Goal: Task Accomplishment & Management: Use online tool/utility

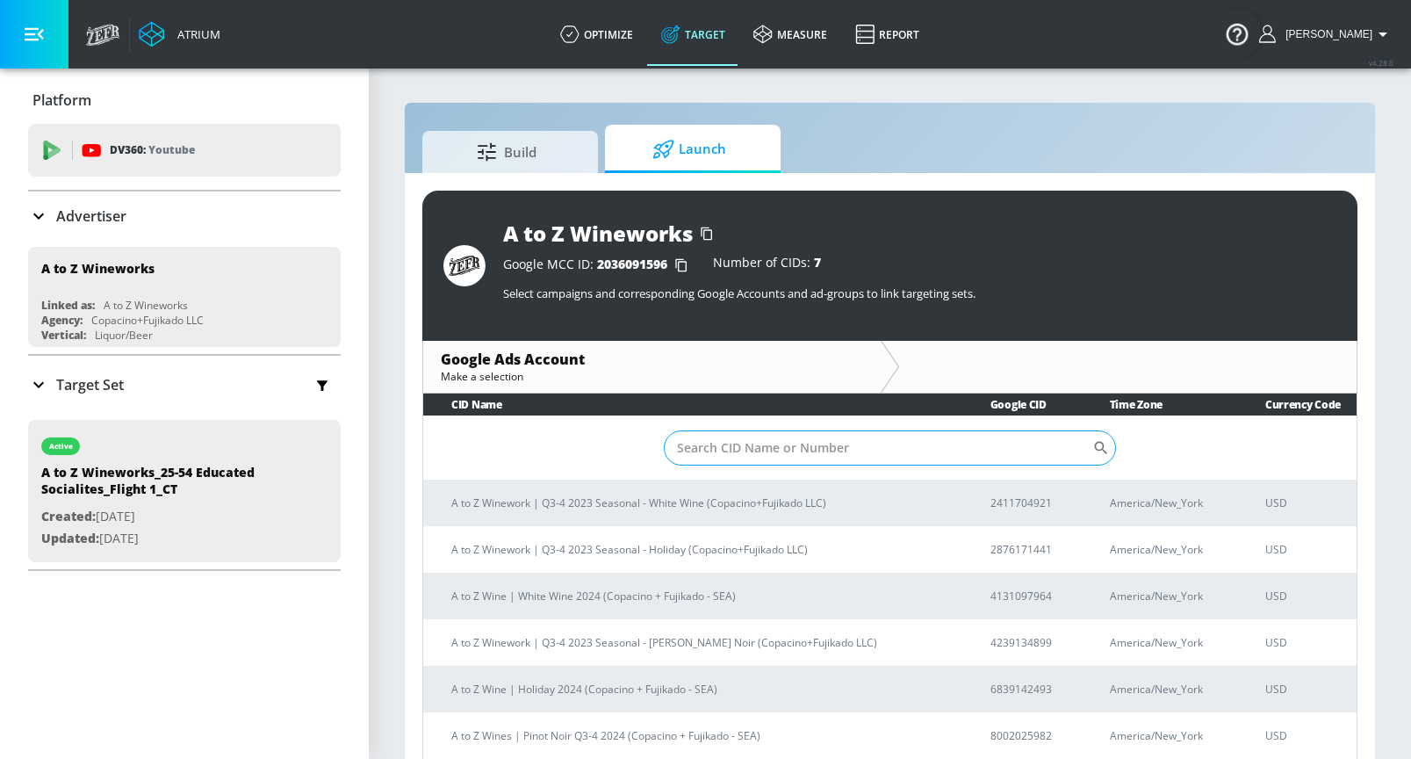
click at [855, 455] on input "Sort By" at bounding box center [879, 447] width 430 height 35
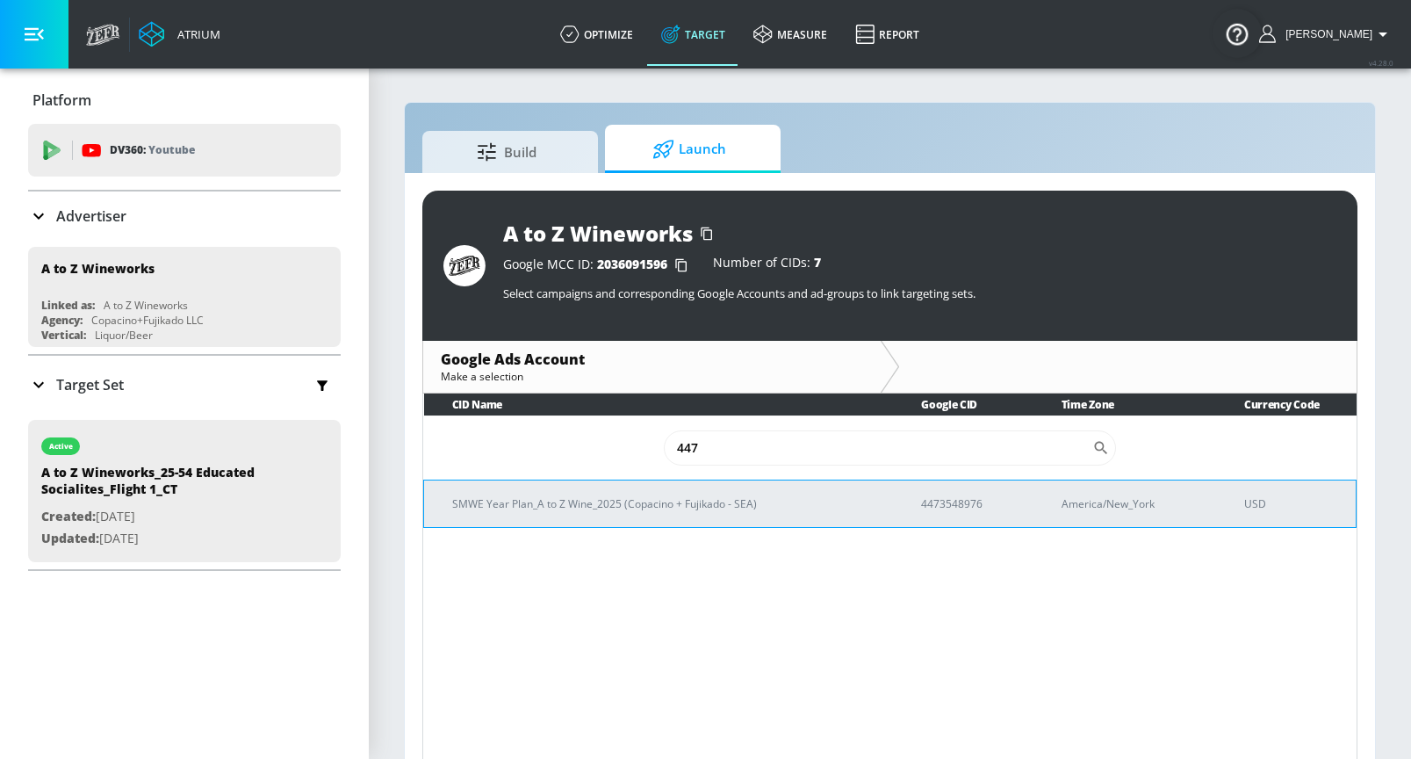
type input "447"
click at [958, 504] on p "4473548976" at bounding box center [970, 503] width 98 height 18
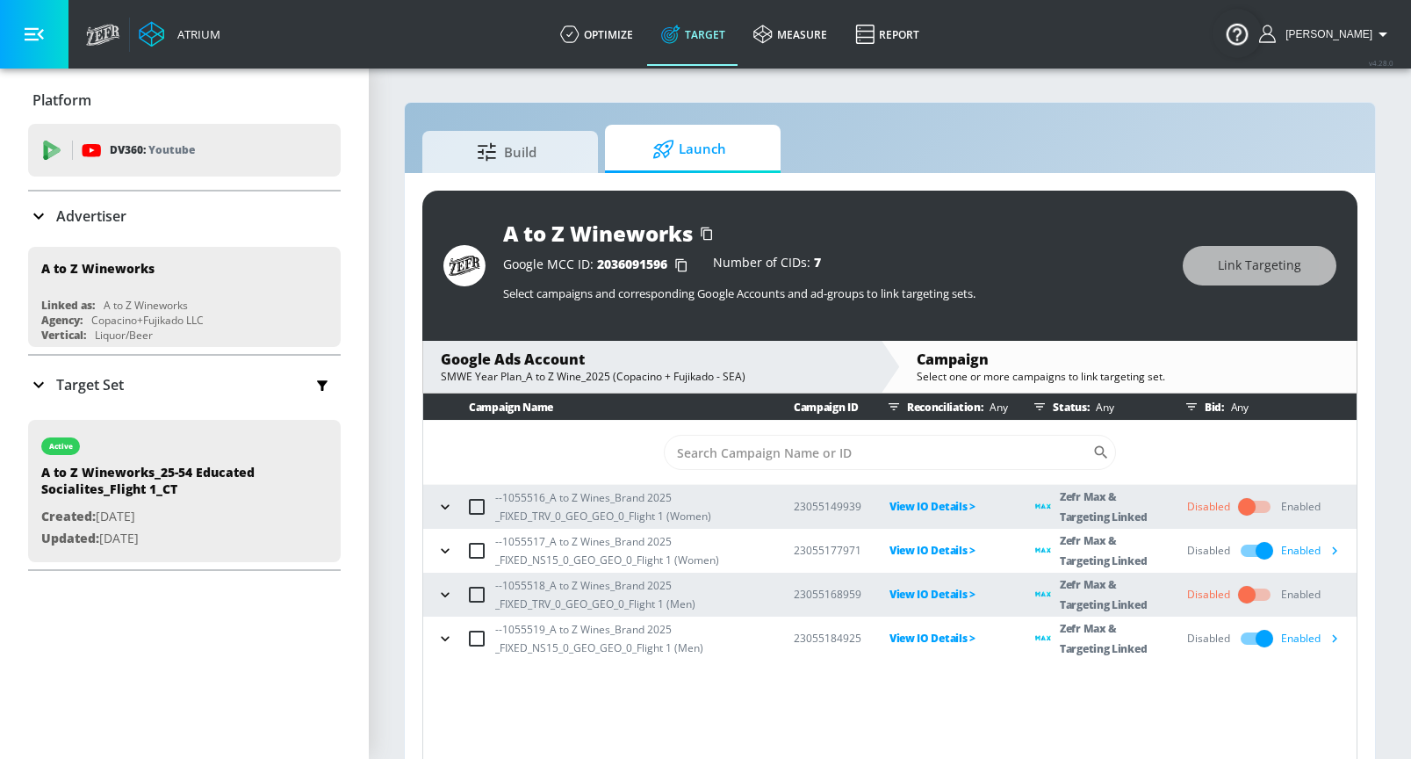
scroll to position [25, 0]
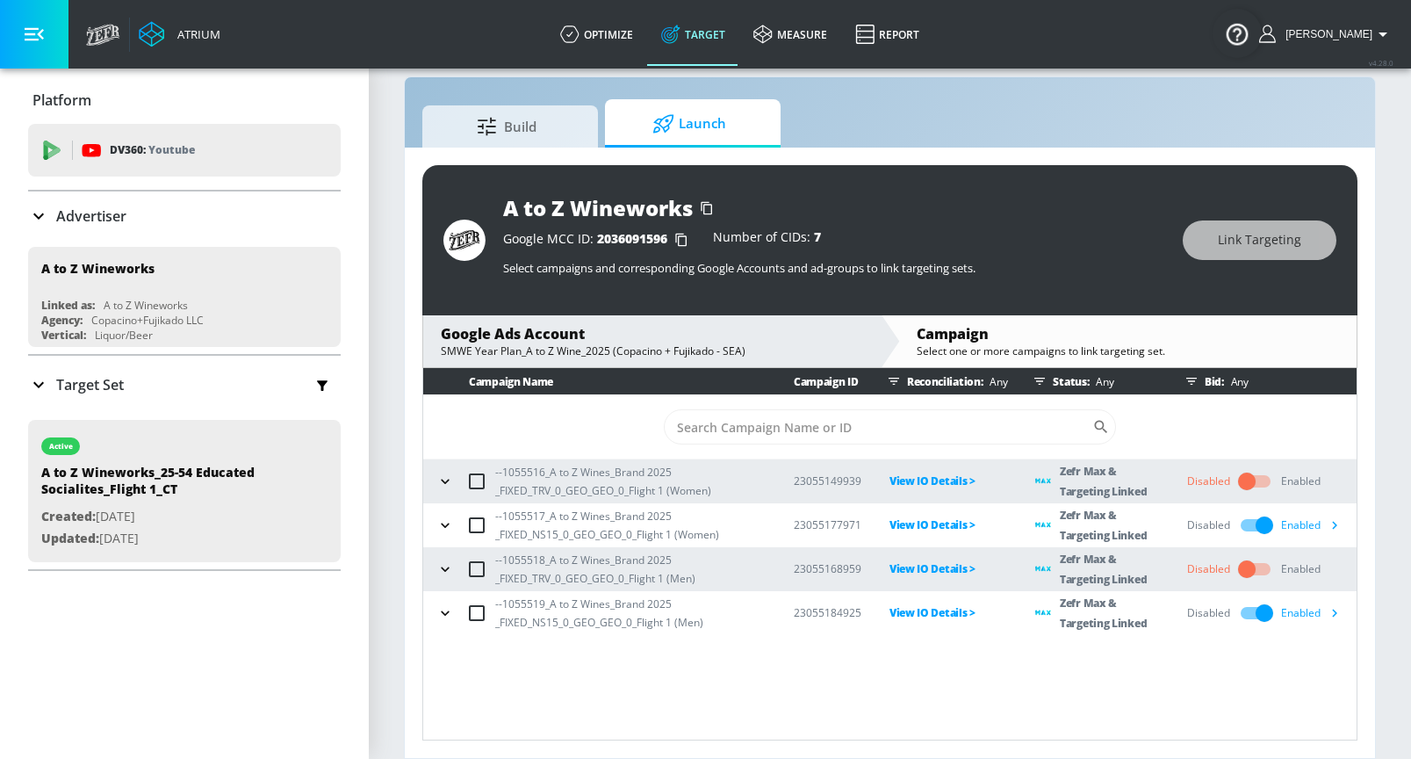
click at [446, 482] on icon "button" at bounding box center [445, 481] width 8 height 4
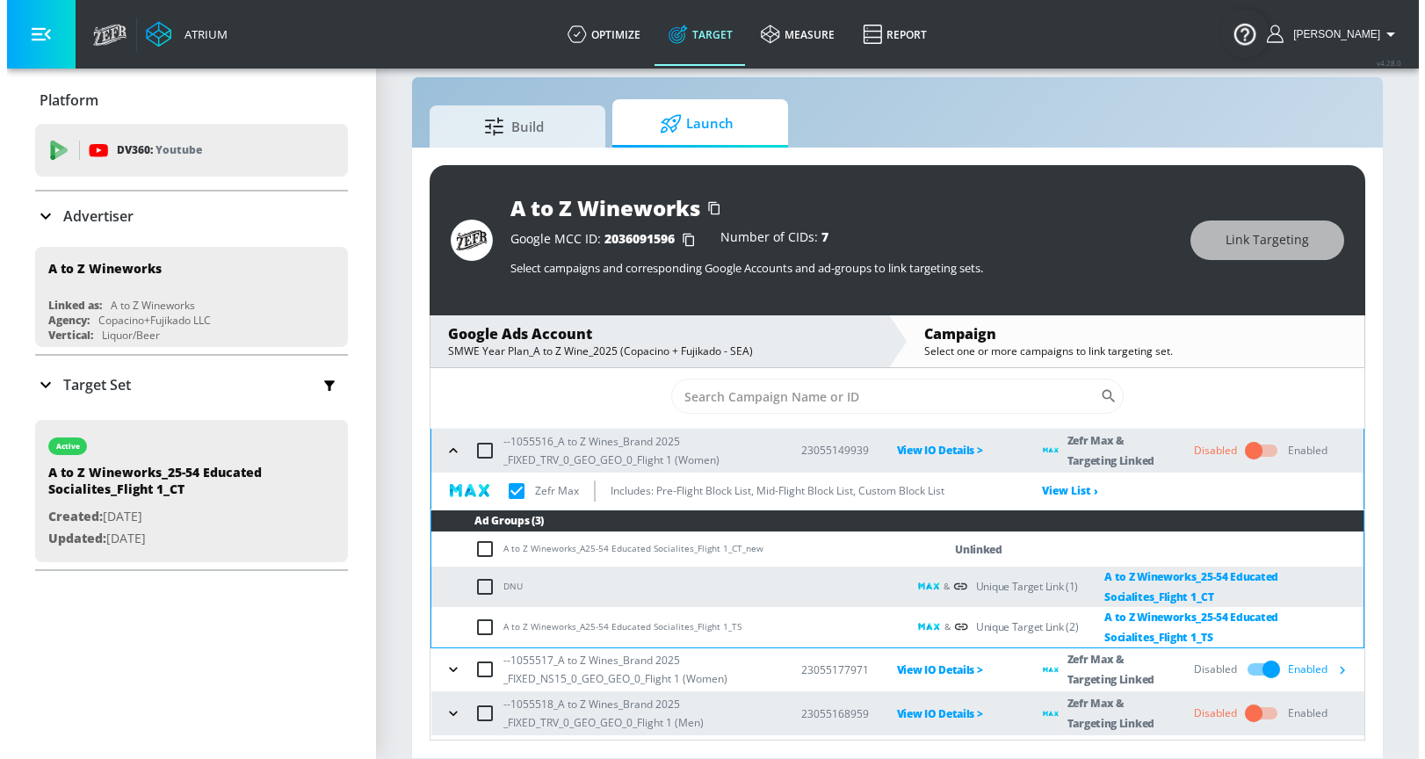
scroll to position [32, 0]
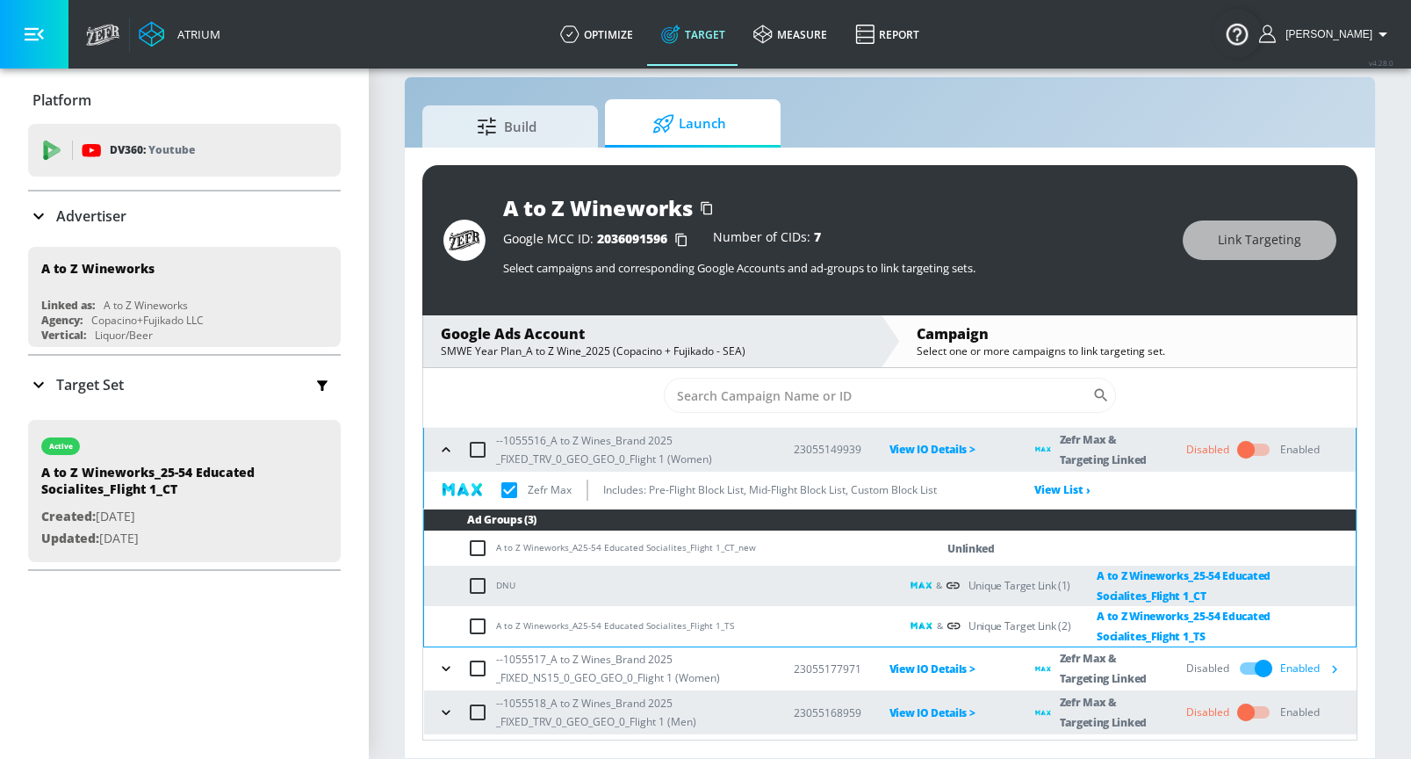
click at [474, 552] on input "checkbox" at bounding box center [481, 548] width 29 height 21
checkbox input "true"
click at [1211, 241] on button "Link Targeting" at bounding box center [1260, 240] width 154 height 40
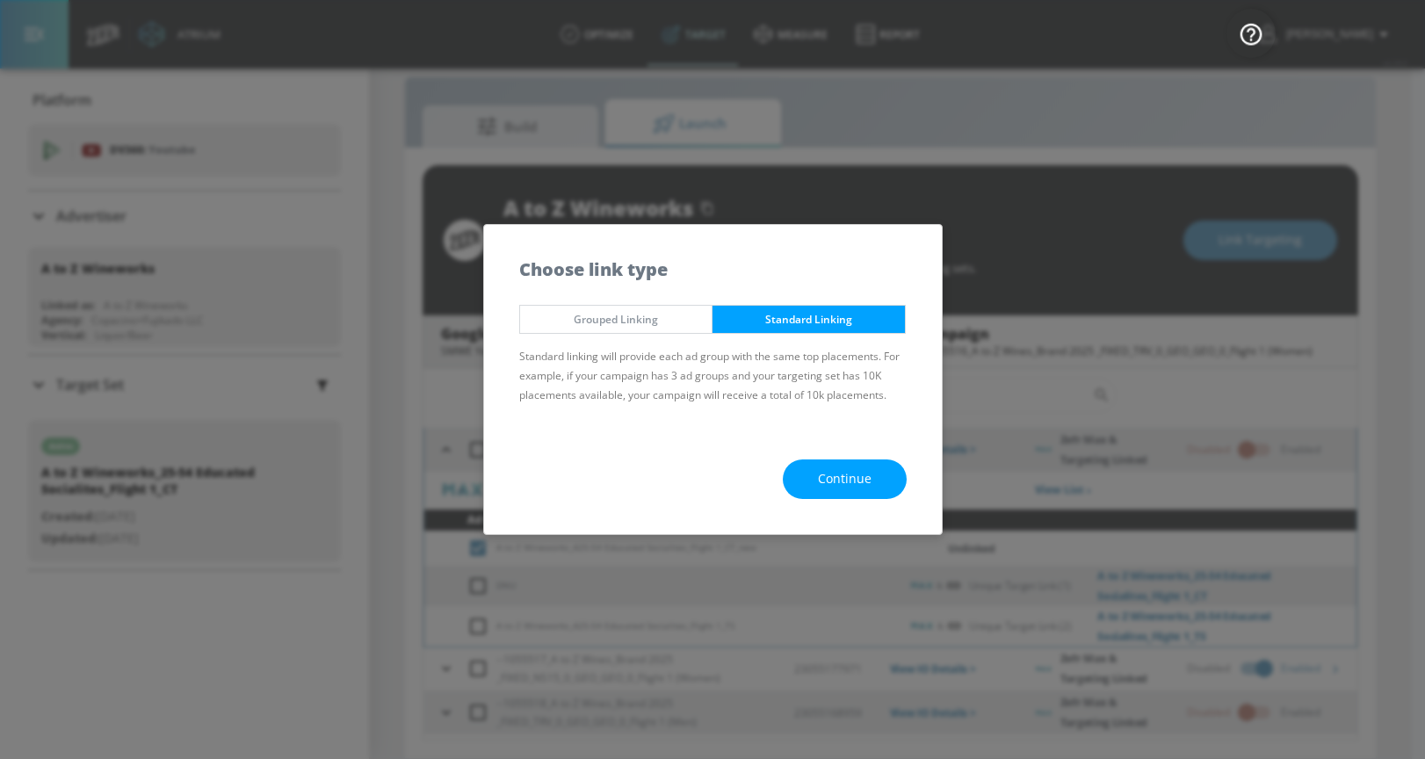
click at [825, 470] on span "Continue" at bounding box center [845, 479] width 54 height 22
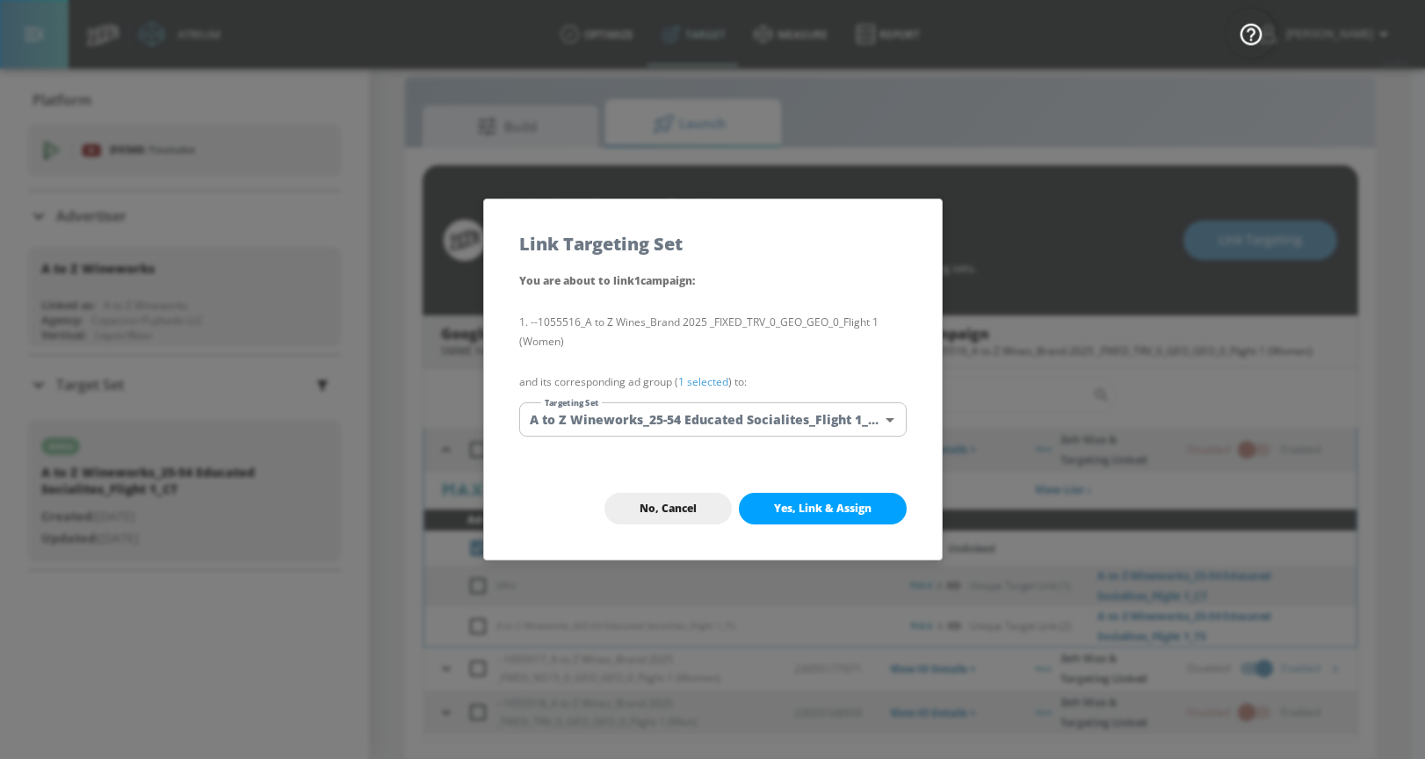
click at [736, 422] on body "Atrium optimize Target measure Report optimize Target measure Report v 4.28.0 […" at bounding box center [712, 367] width 1425 height 784
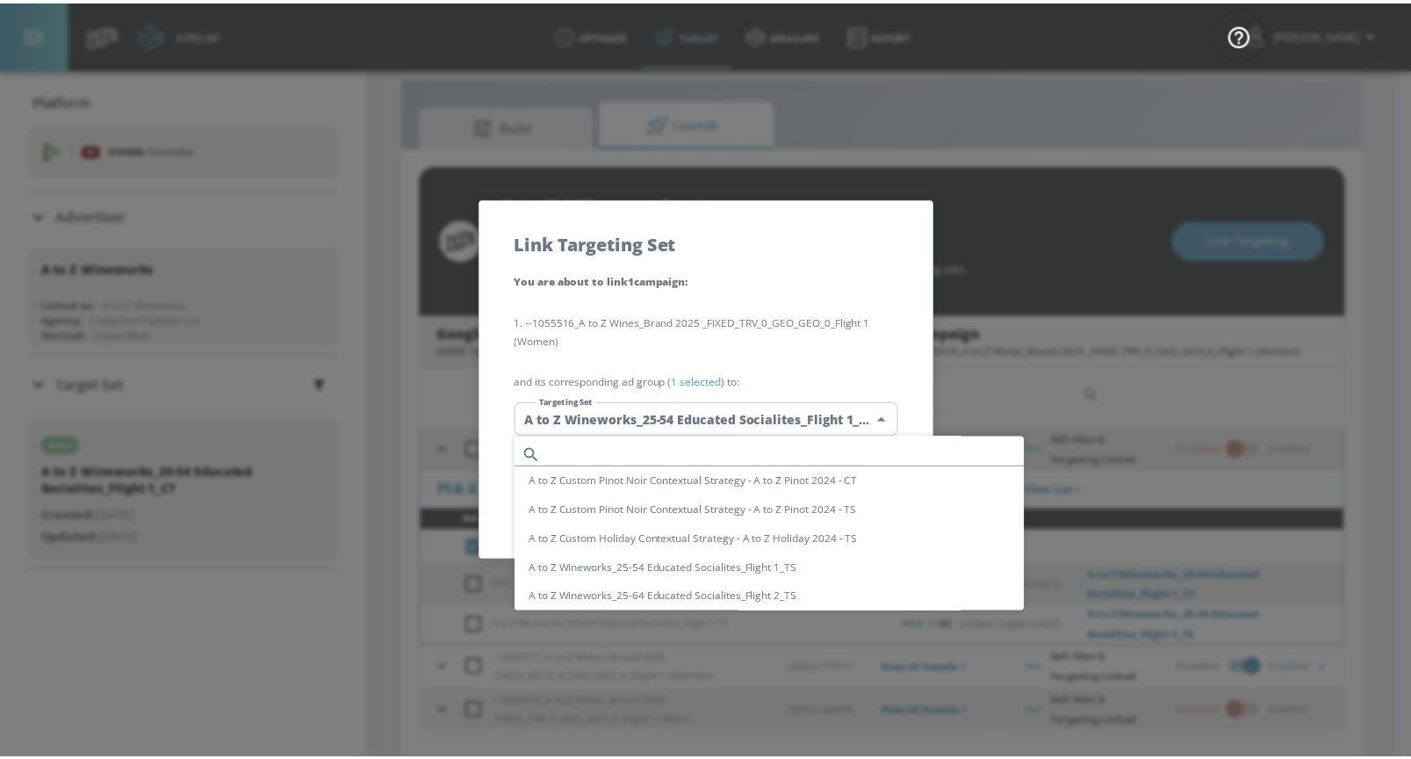
scroll to position [103, 0]
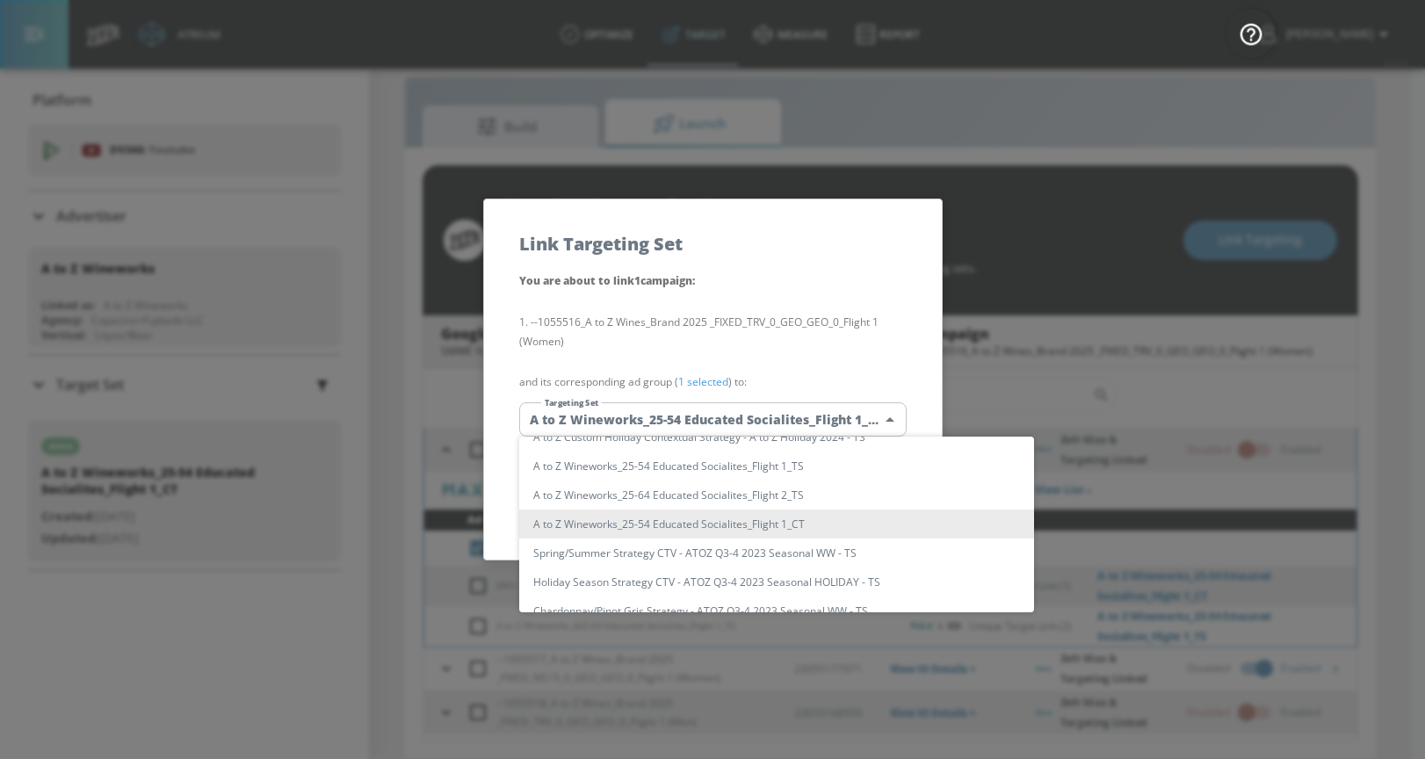
click at [720, 516] on li "A to Z Wineworks_25-54 Educated Socialites_Flight 1_CT" at bounding box center [776, 523] width 515 height 29
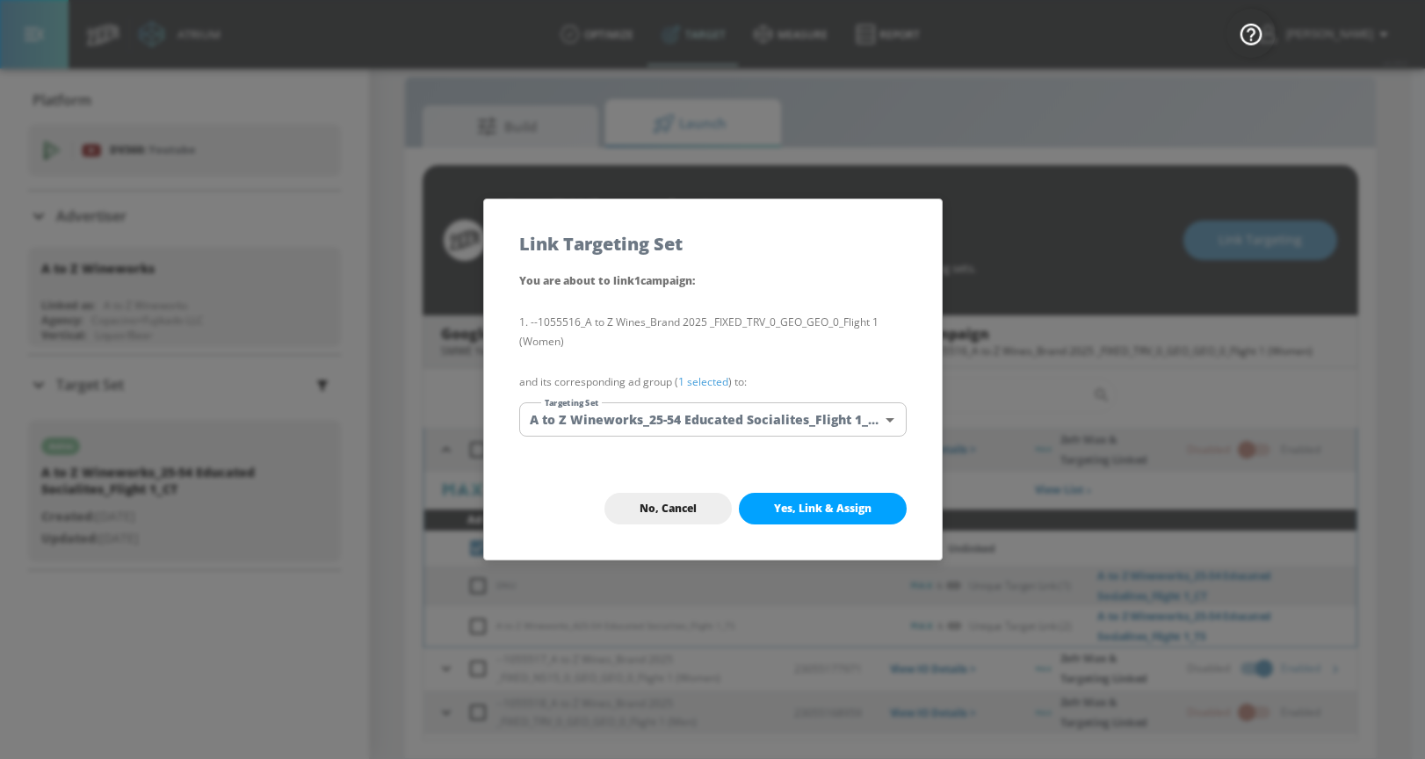
click at [767, 507] on button "Yes, Link & Assign" at bounding box center [823, 509] width 168 height 32
checkbox input "true"
checkbox input "false"
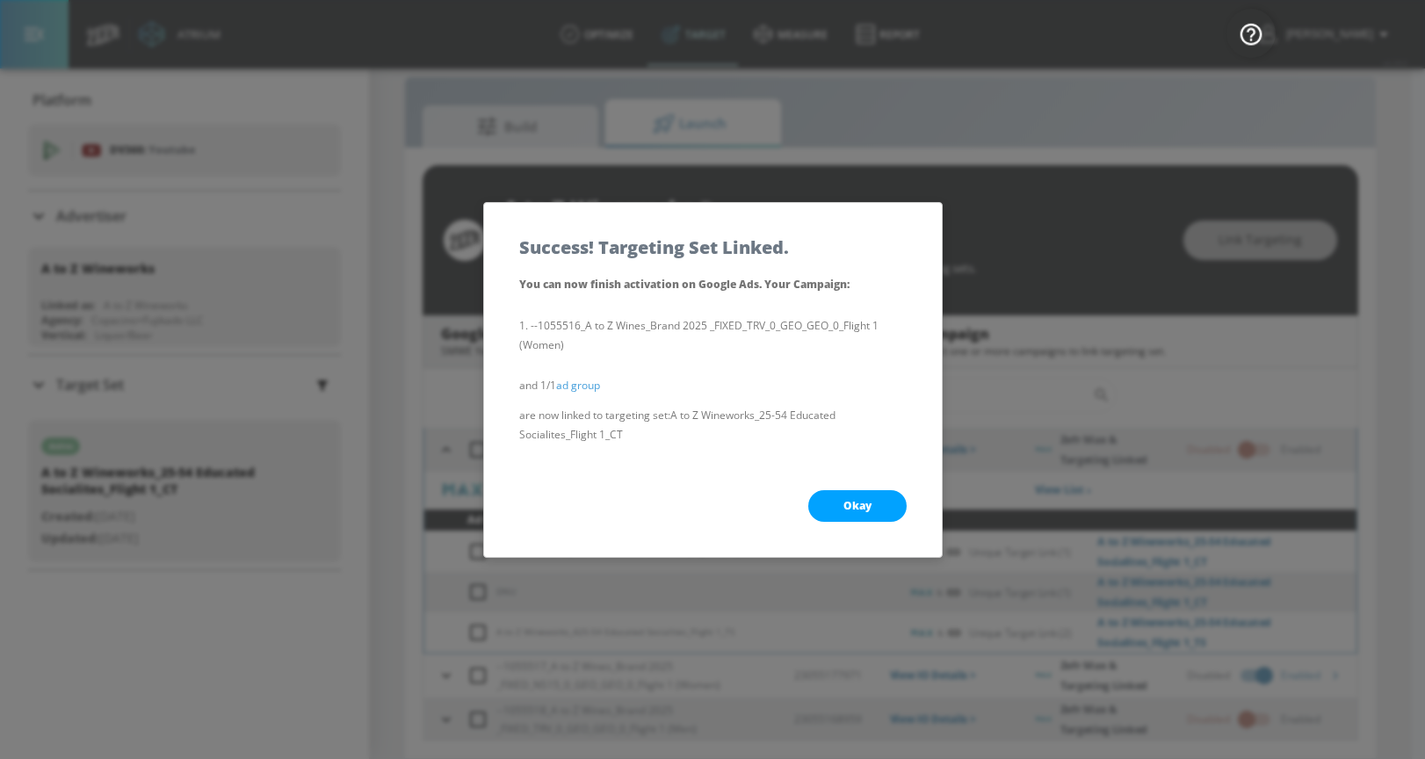
click at [863, 509] on span "Okay" at bounding box center [857, 506] width 28 height 14
checkbox input "true"
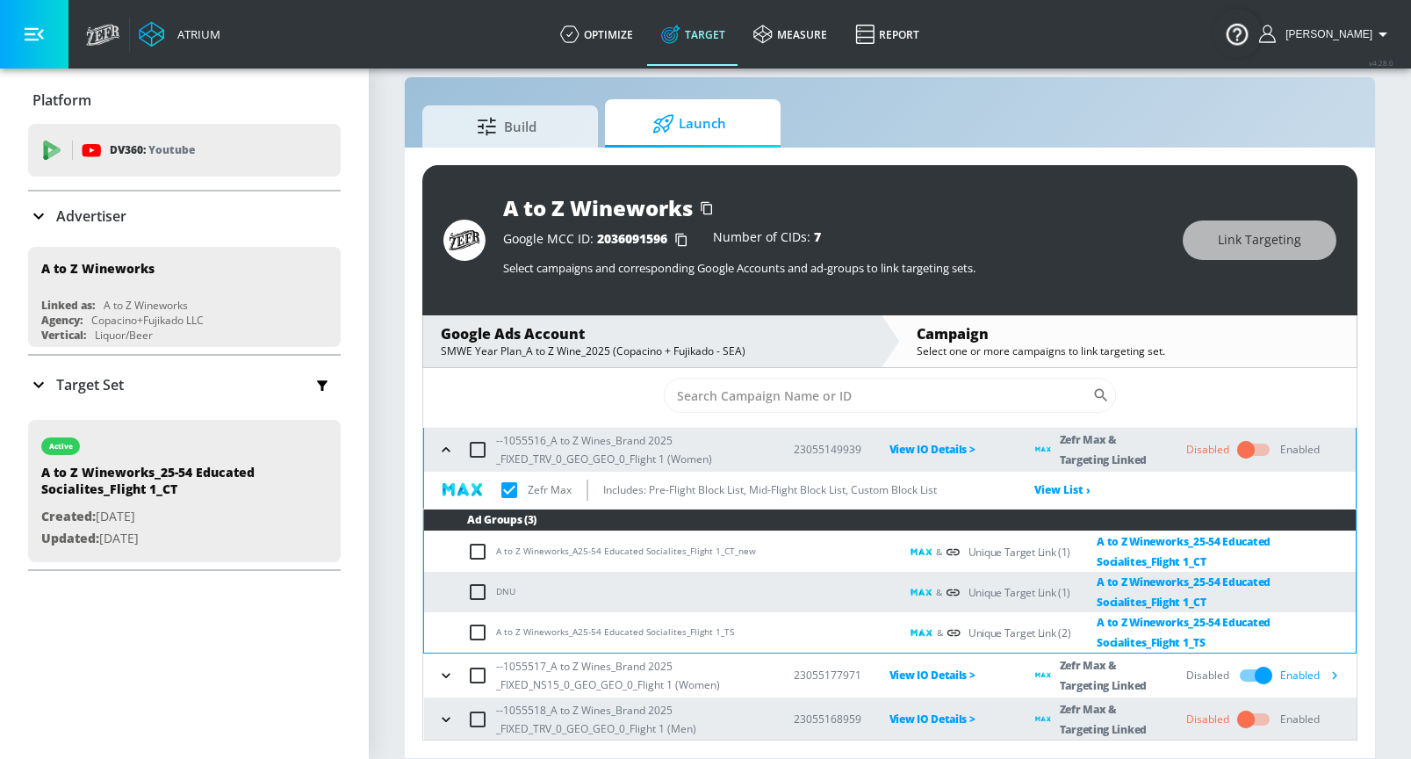
click at [442, 453] on icon "button" at bounding box center [446, 450] width 18 height 18
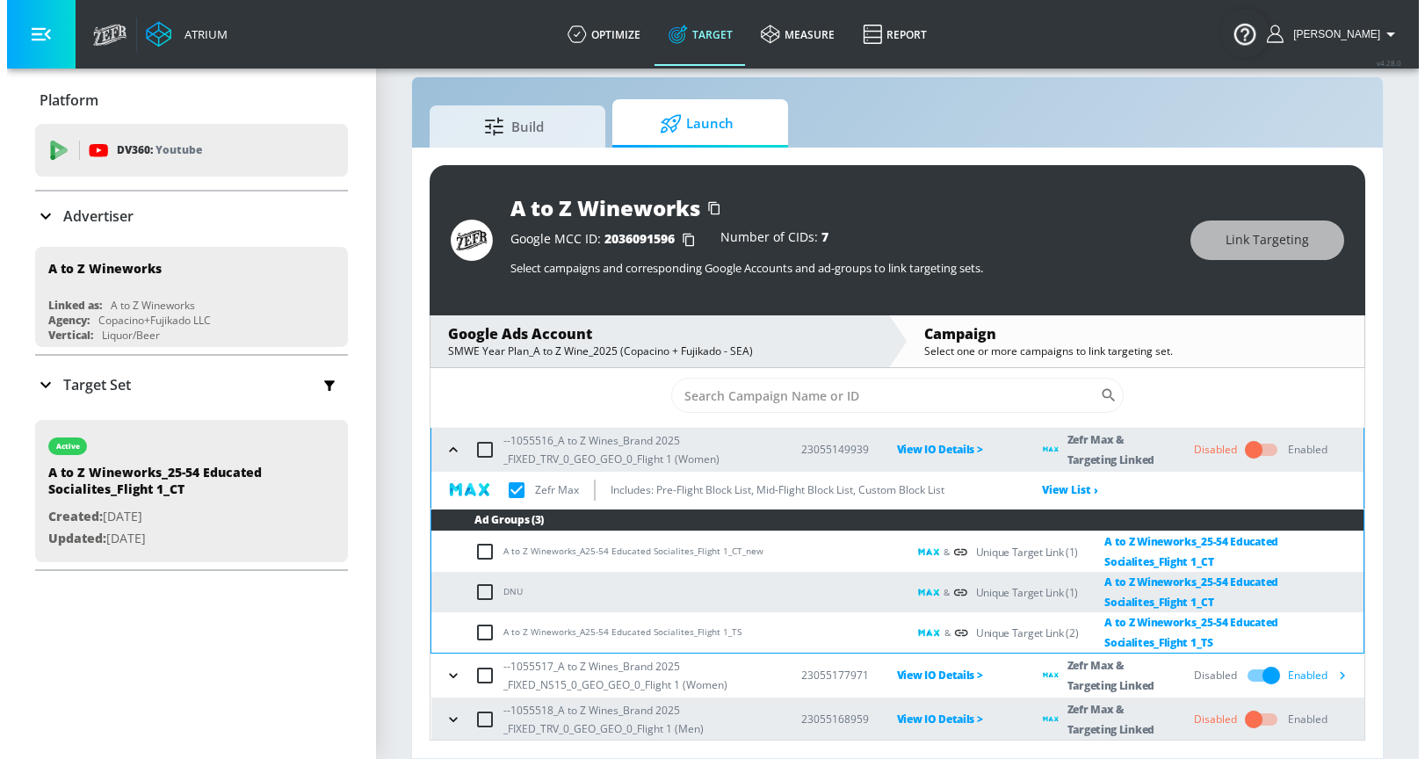
scroll to position [0, 0]
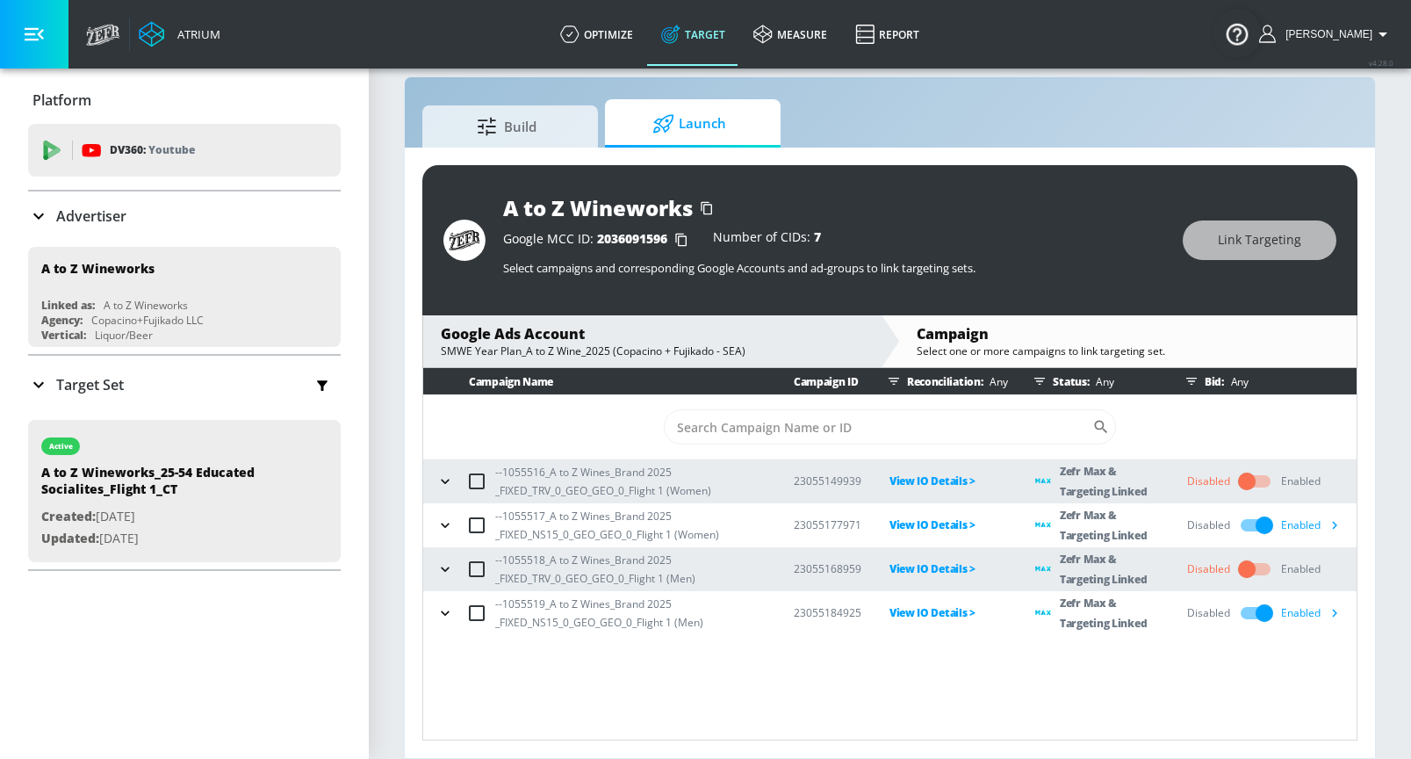
click at [444, 526] on icon "button" at bounding box center [446, 525] width 18 height 18
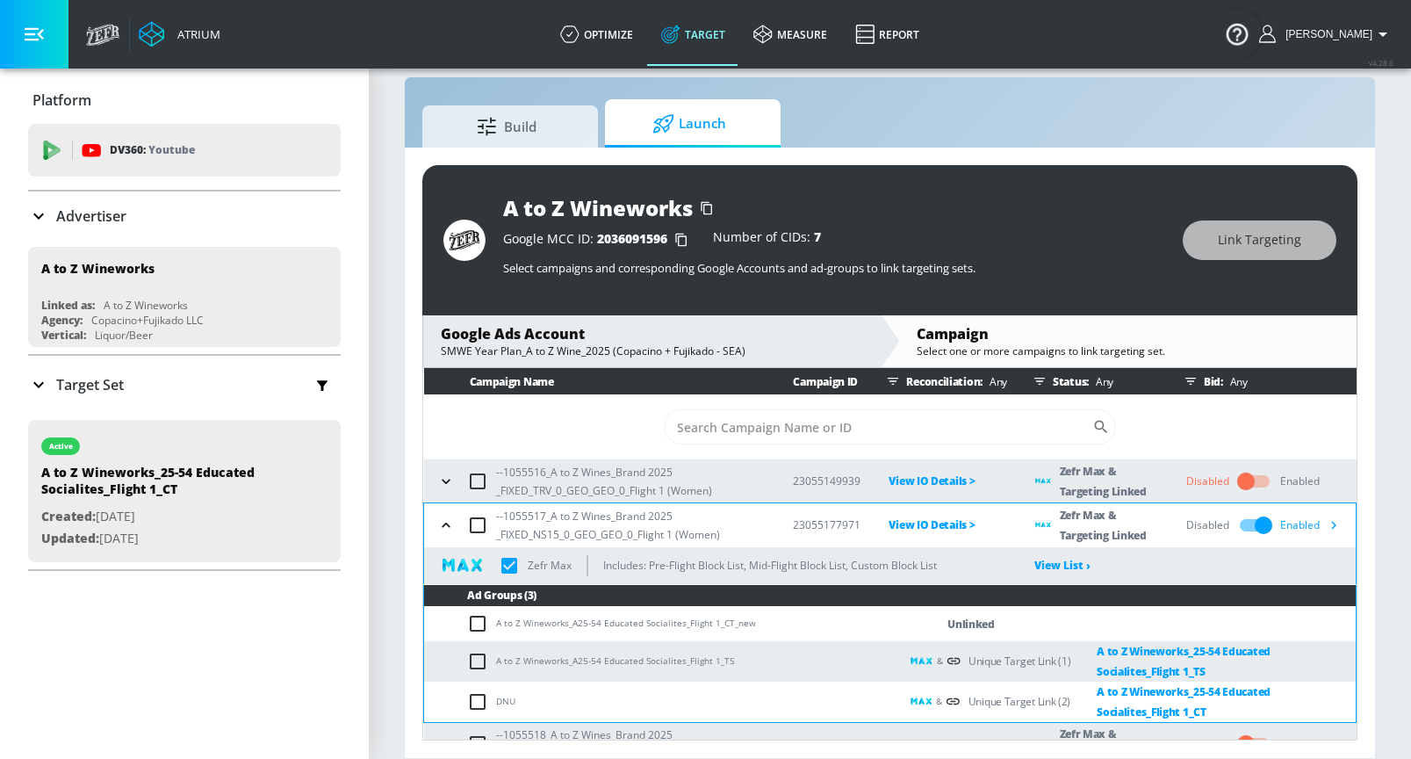
click at [480, 624] on input "checkbox" at bounding box center [481, 623] width 29 height 21
checkbox input "true"
click at [1269, 235] on span "Link Targeting" at bounding box center [1259, 240] width 83 height 22
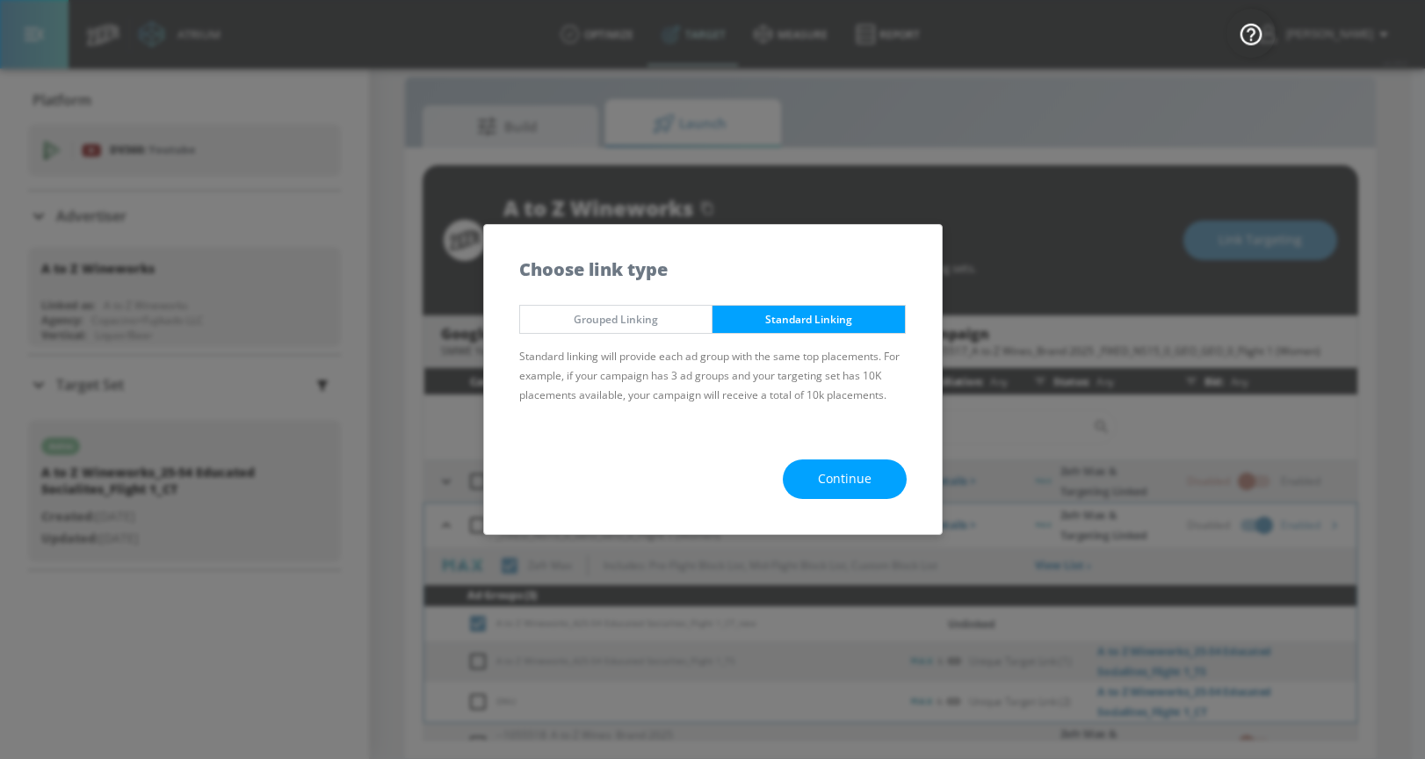
click at [874, 483] on button "Continue" at bounding box center [845, 479] width 124 height 40
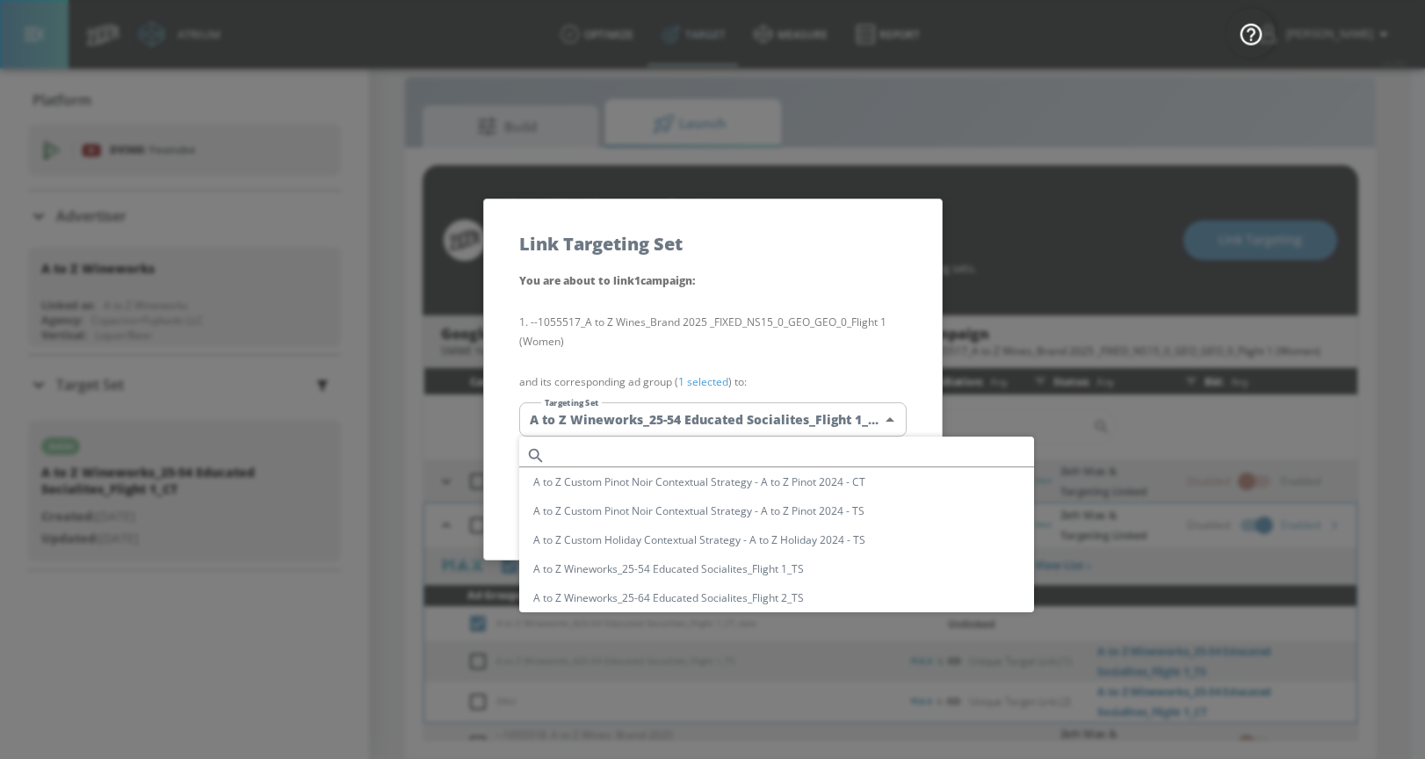
click at [657, 416] on body "Atrium optimize Target measure Report optimize Target measure Report v 4.28.0 […" at bounding box center [712, 367] width 1425 height 784
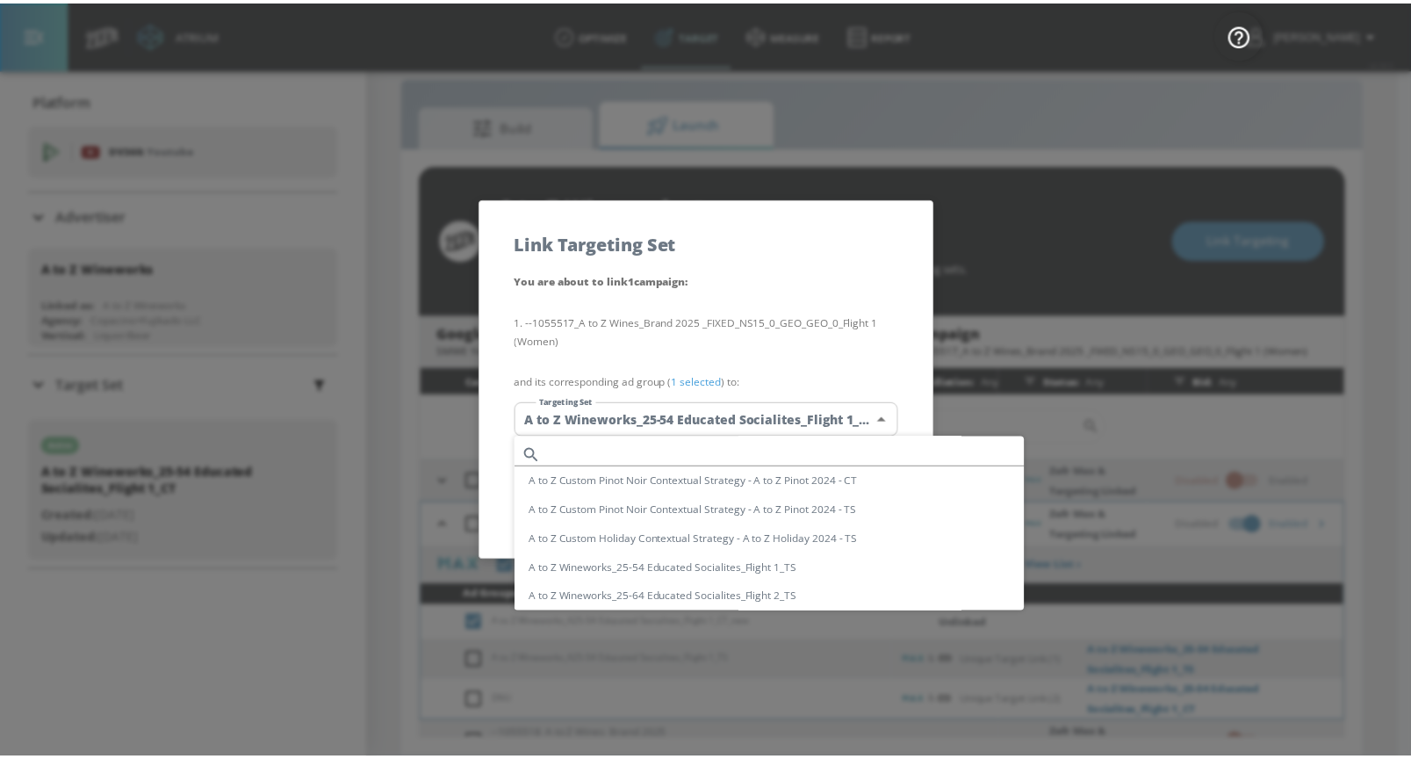
scroll to position [103, 0]
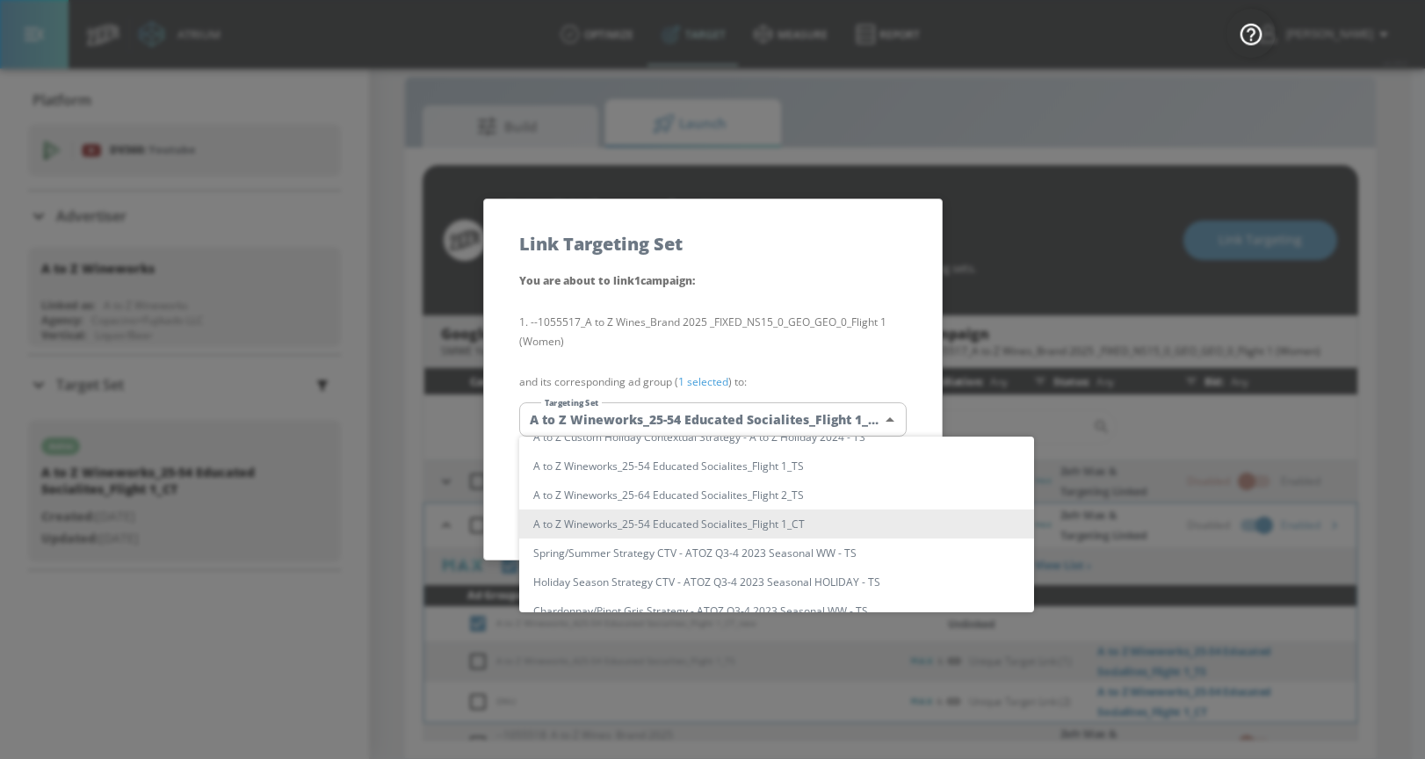
click at [658, 521] on li "A to Z Wineworks_25-54 Educated Socialites_Flight 1_CT" at bounding box center [776, 523] width 515 height 29
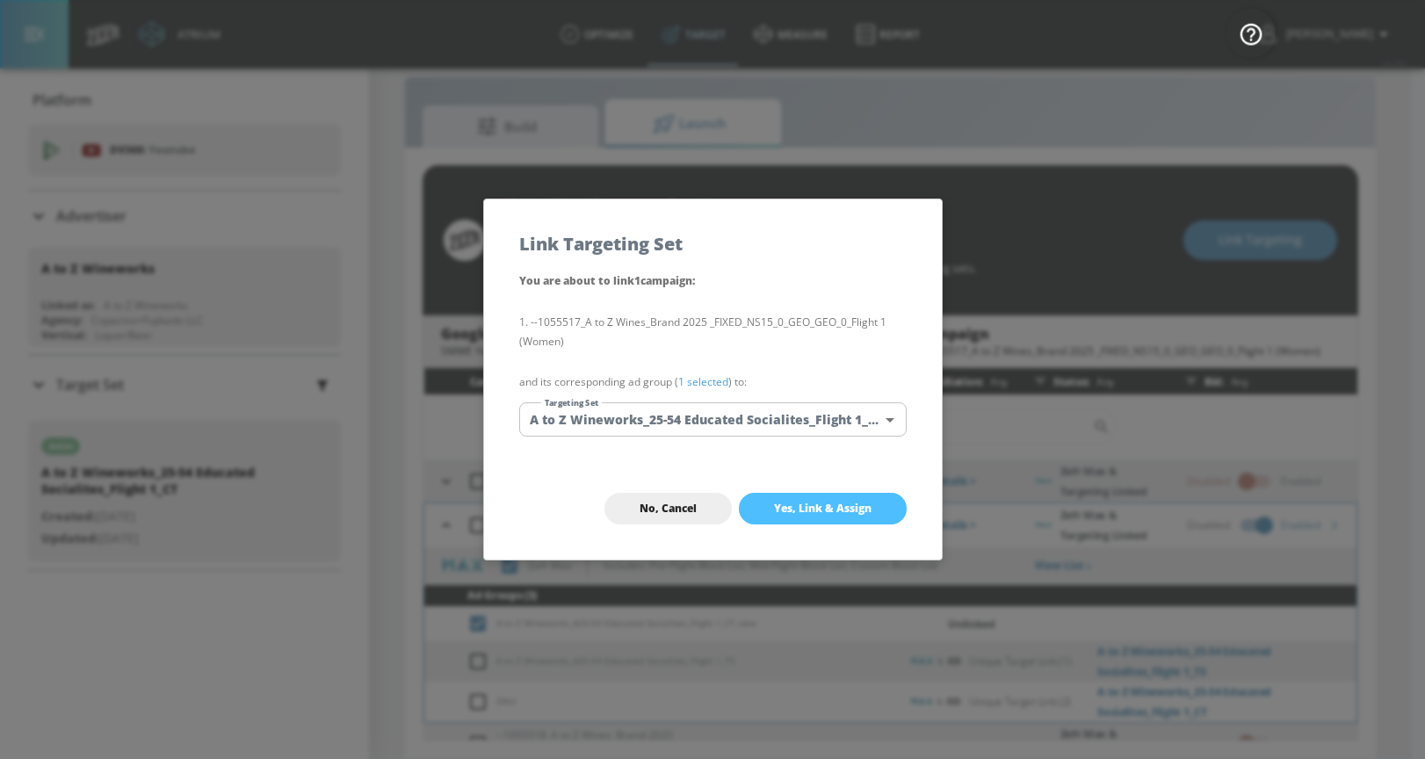
click at [805, 515] on span "Yes, Link & Assign" at bounding box center [822, 509] width 97 height 14
checkbox input "true"
checkbox input "false"
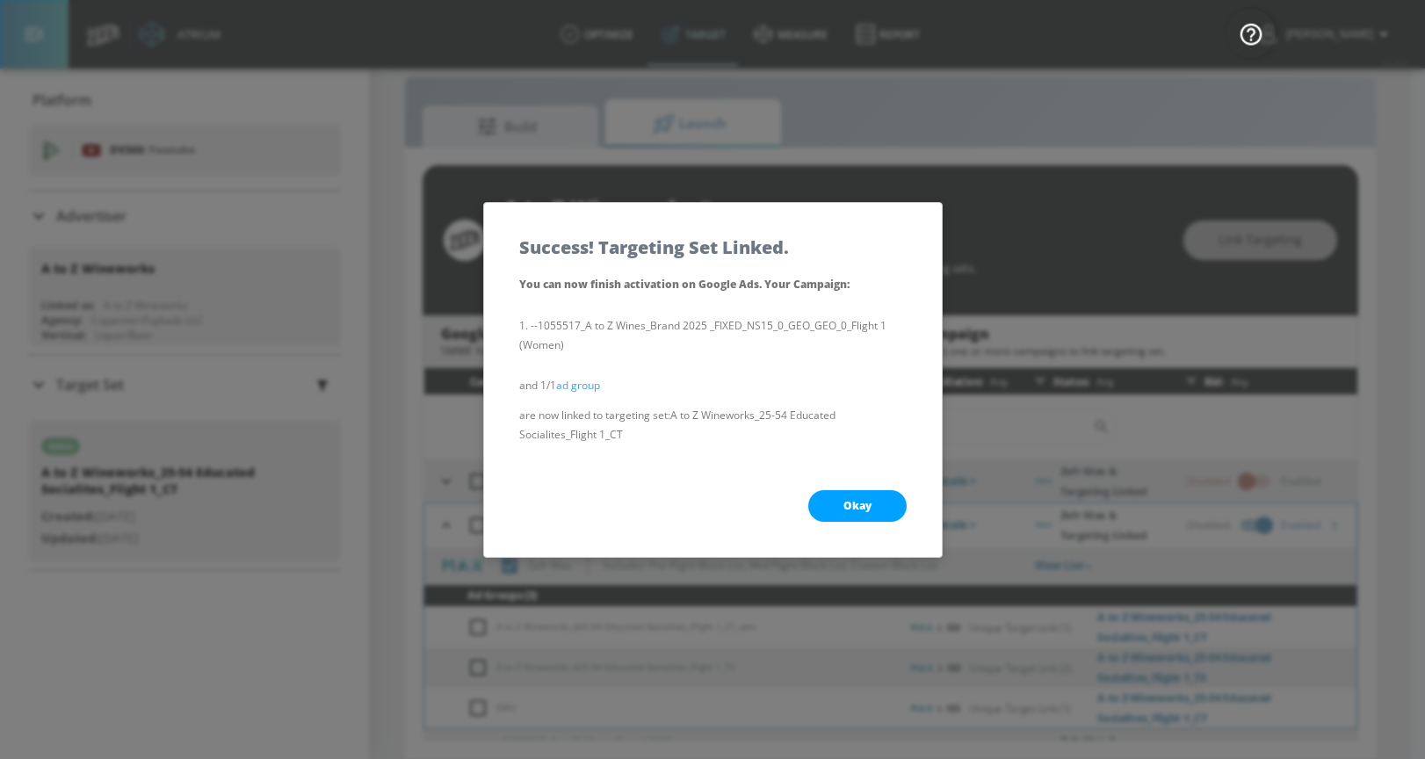
click at [849, 511] on span "Okay" at bounding box center [857, 506] width 28 height 14
checkbox input "true"
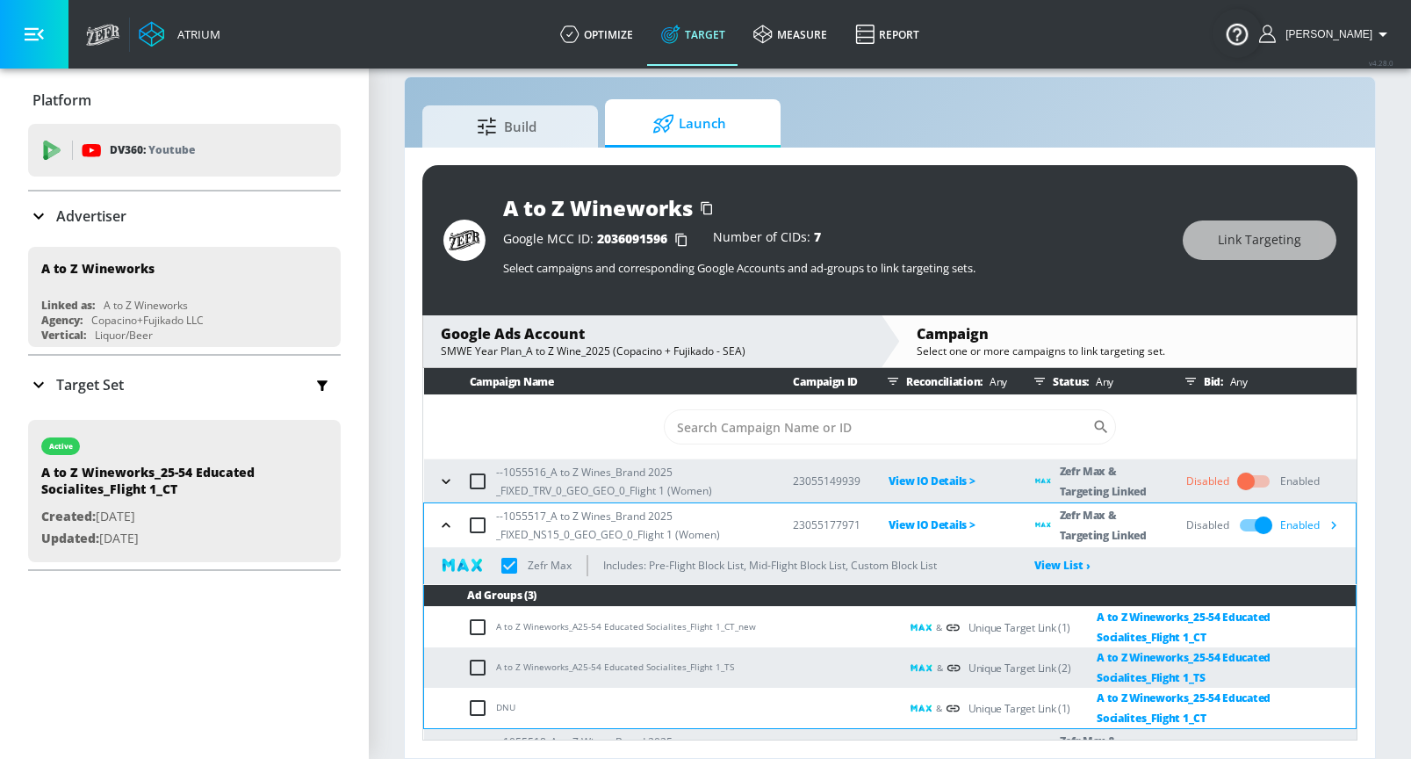
click at [447, 527] on icon "button" at bounding box center [446, 525] width 18 height 18
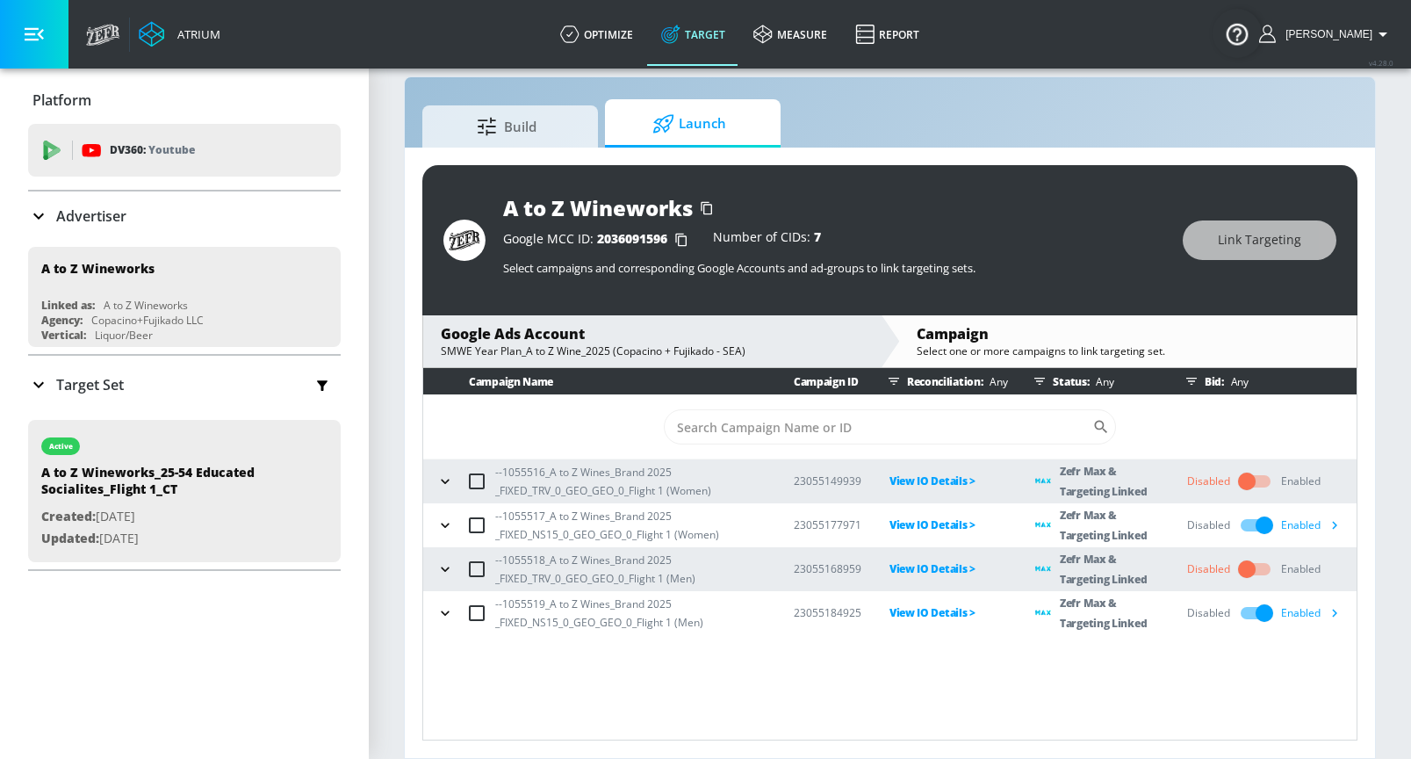
click at [445, 568] on icon "button" at bounding box center [446, 569] width 18 height 18
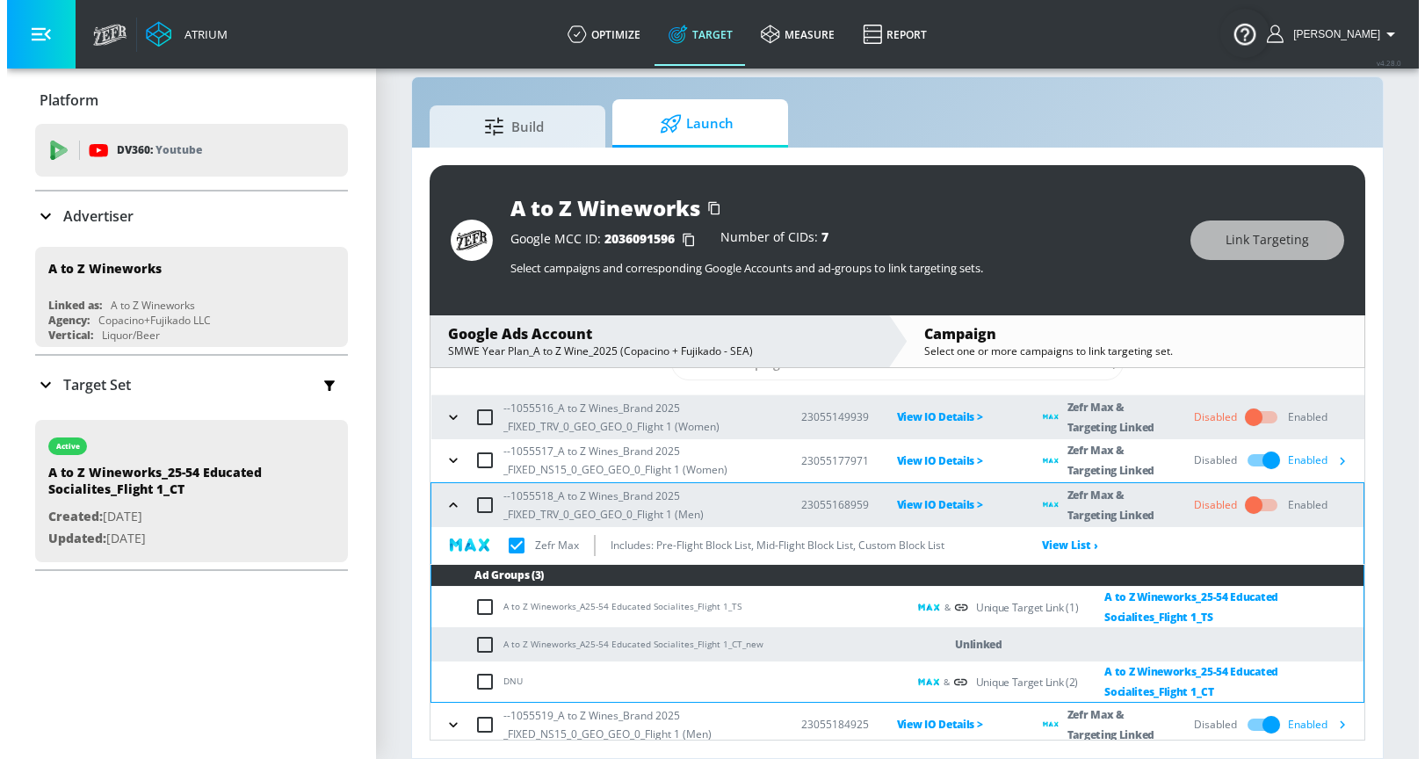
scroll to position [71, 0]
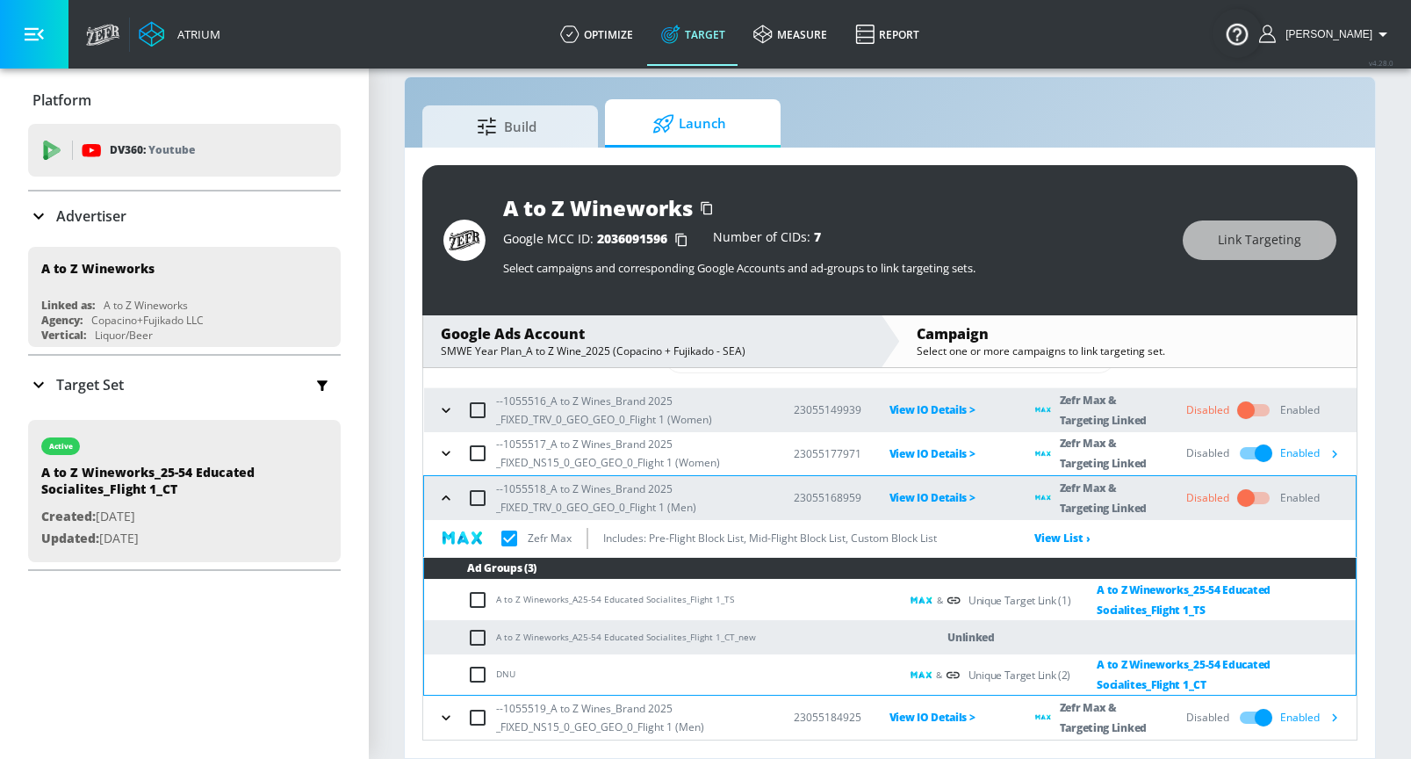
click at [476, 636] on input "checkbox" at bounding box center [481, 637] width 29 height 21
checkbox input "true"
click at [1214, 242] on button "Link Targeting" at bounding box center [1260, 240] width 154 height 40
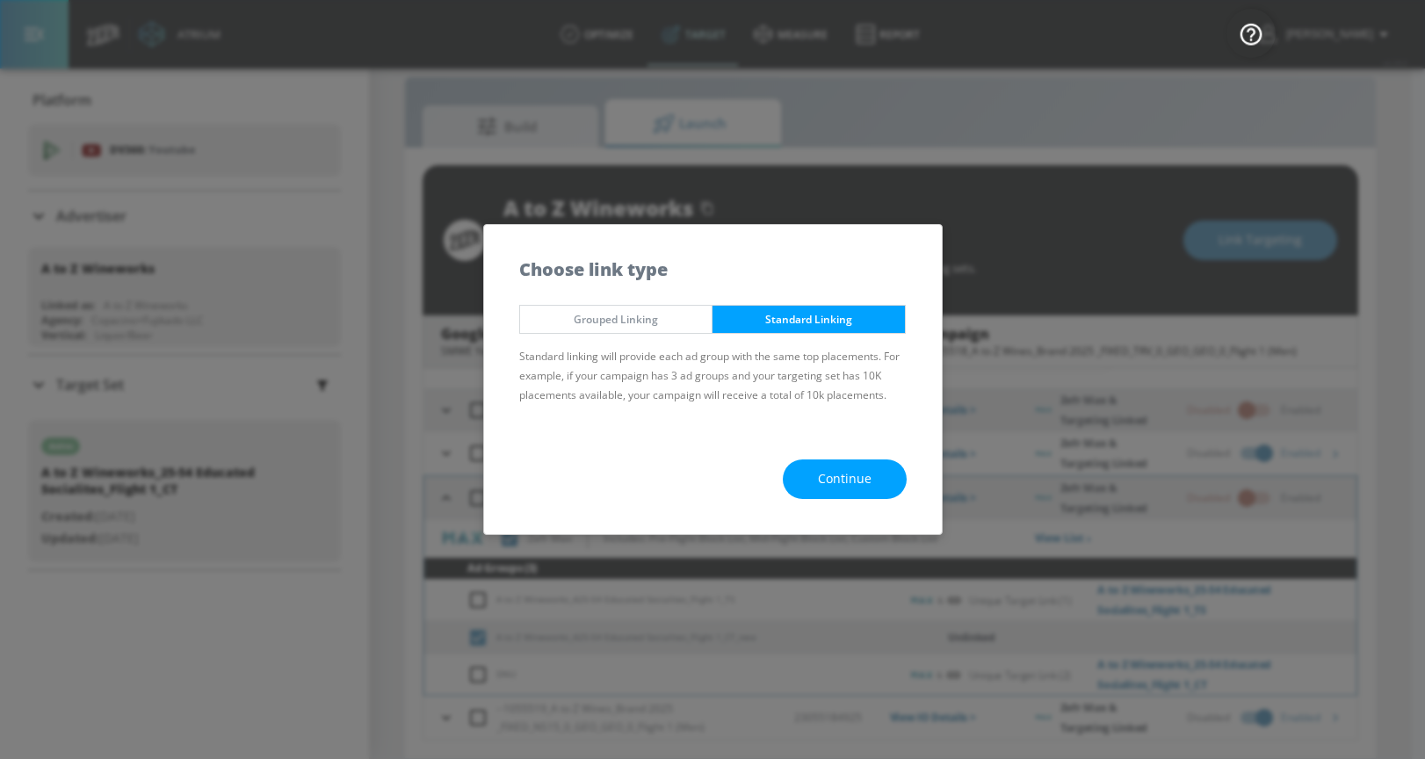
click at [819, 473] on span "Continue" at bounding box center [845, 479] width 54 height 22
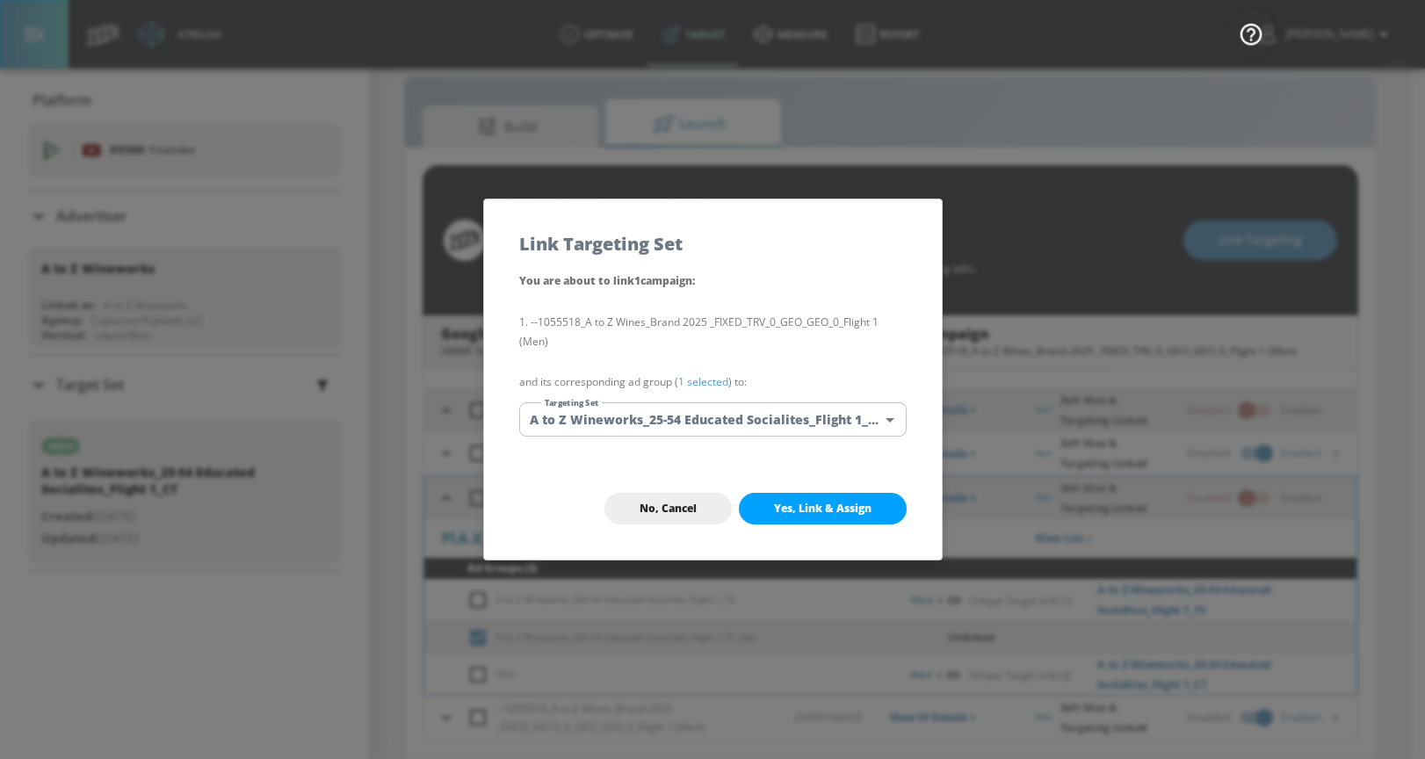
click at [685, 420] on body "Atrium optimize Target measure Report optimize Target measure Report v 4.28.0 […" at bounding box center [712, 367] width 1425 height 784
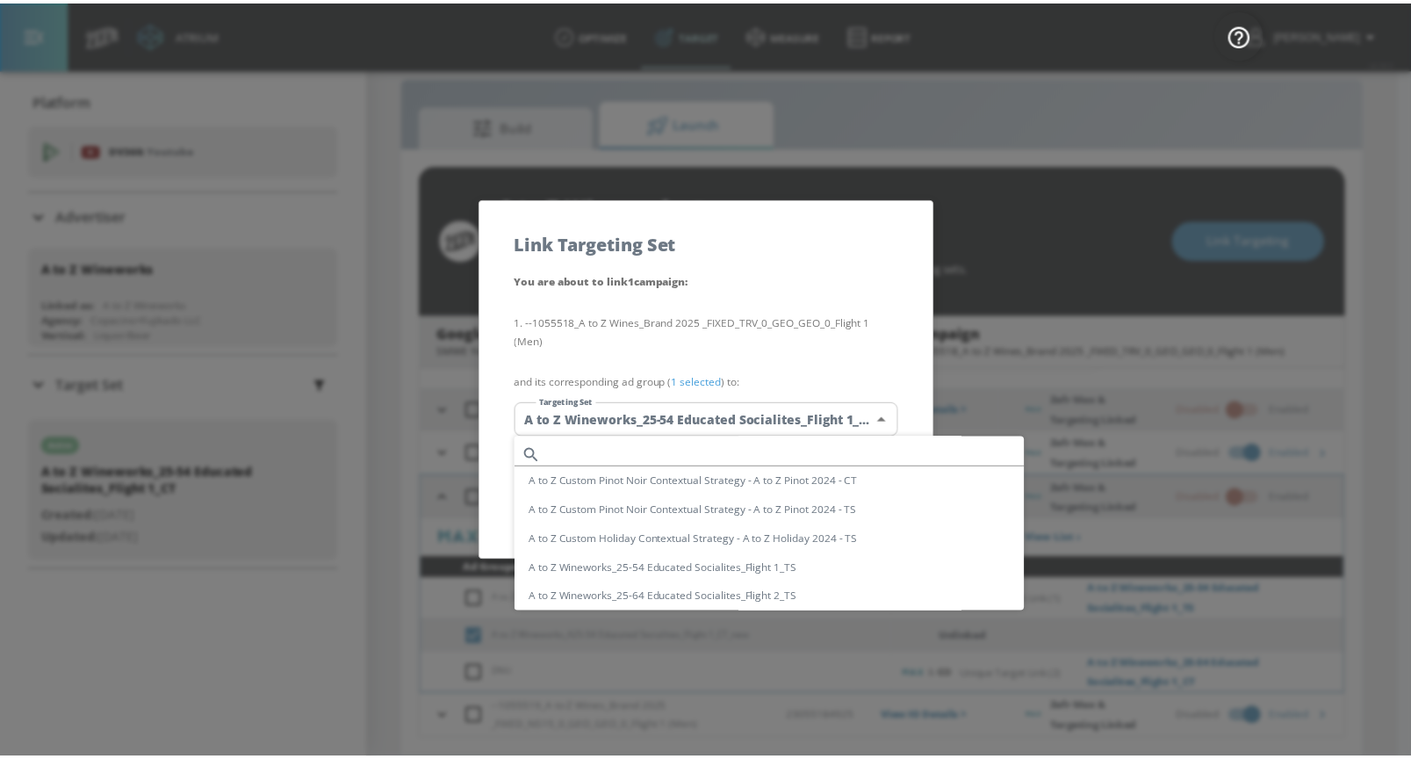
scroll to position [103, 0]
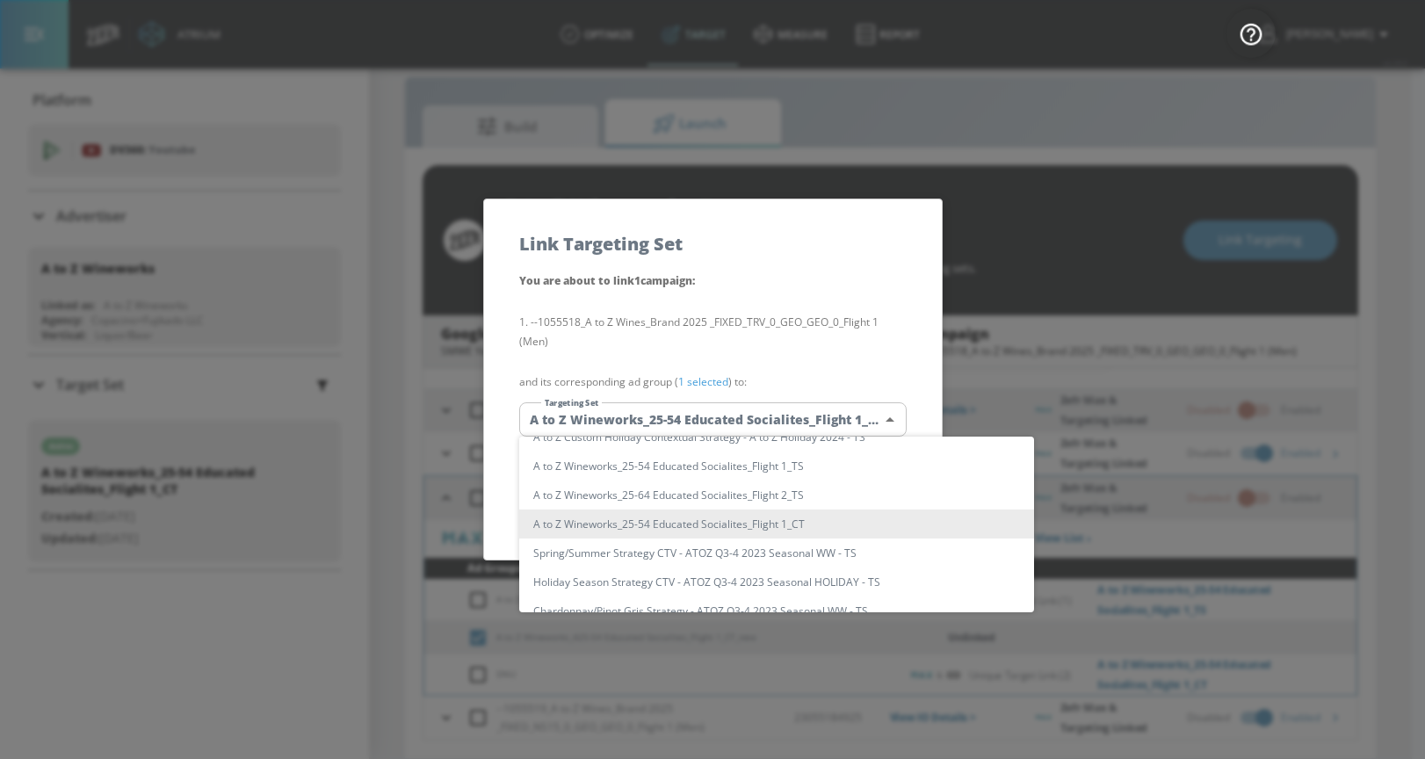
click at [694, 521] on li "A to Z Wineworks_25-54 Educated Socialites_Flight 1_CT" at bounding box center [776, 523] width 515 height 29
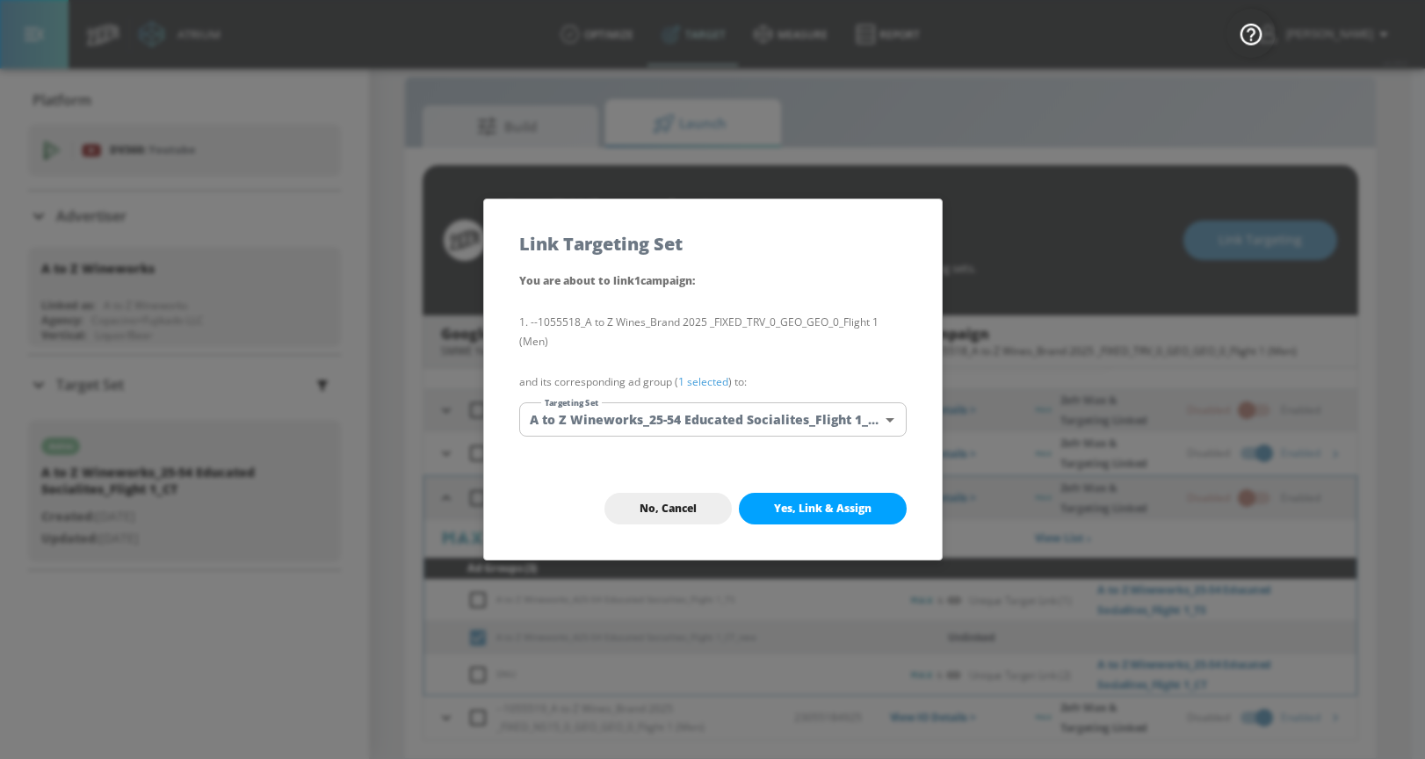
click at [781, 508] on span "Yes, Link & Assign" at bounding box center [822, 509] width 97 height 14
checkbox input "true"
checkbox input "false"
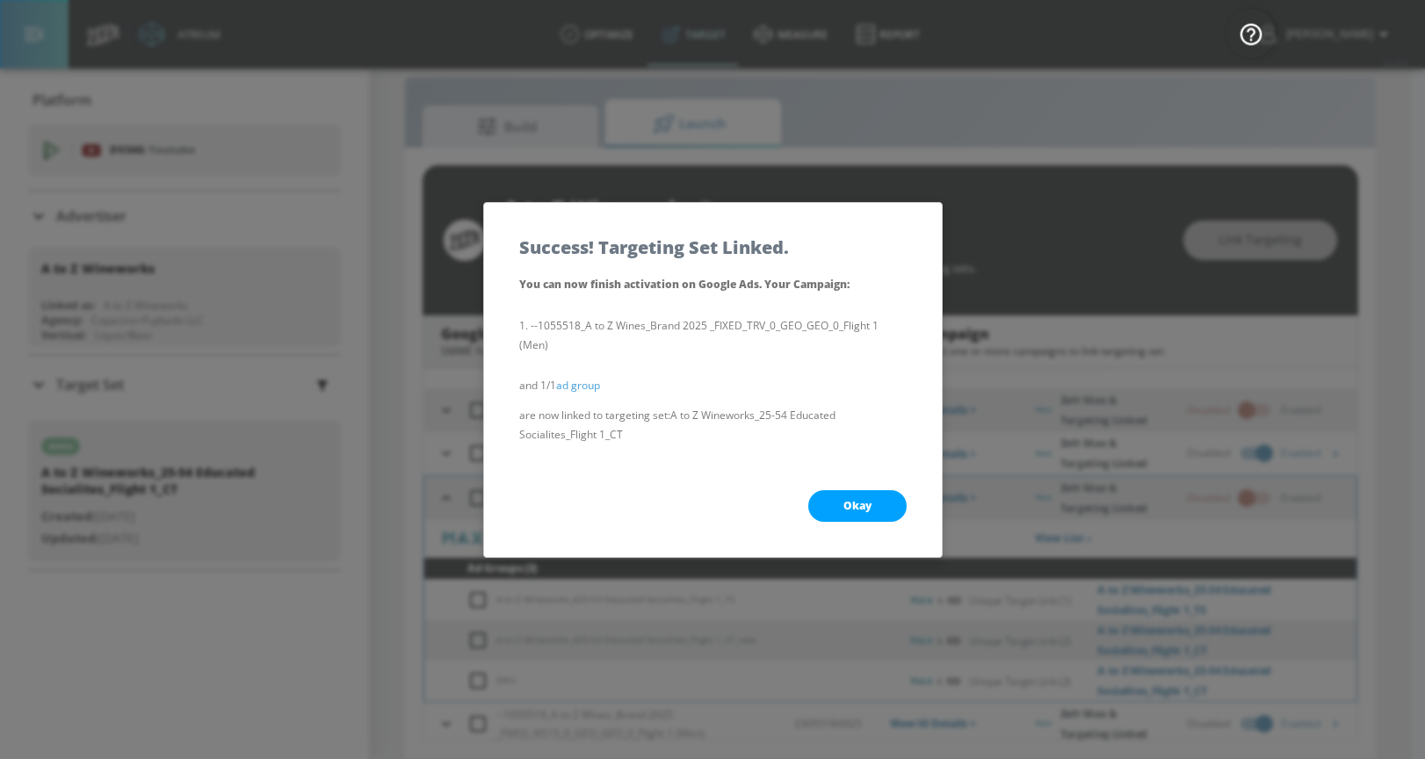
click at [834, 498] on button "Okay" at bounding box center [857, 506] width 98 height 32
checkbox input "true"
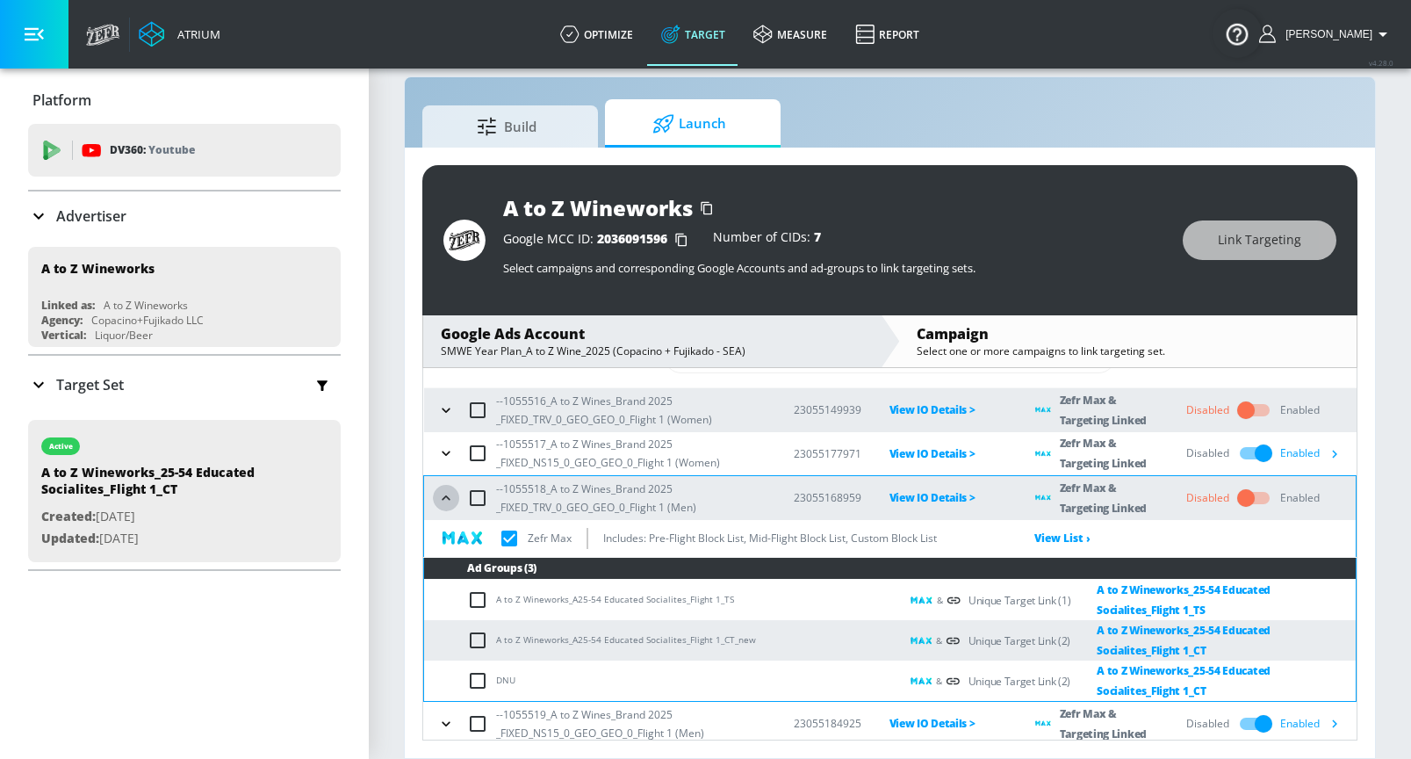
click at [443, 497] on icon "button" at bounding box center [446, 498] width 18 height 18
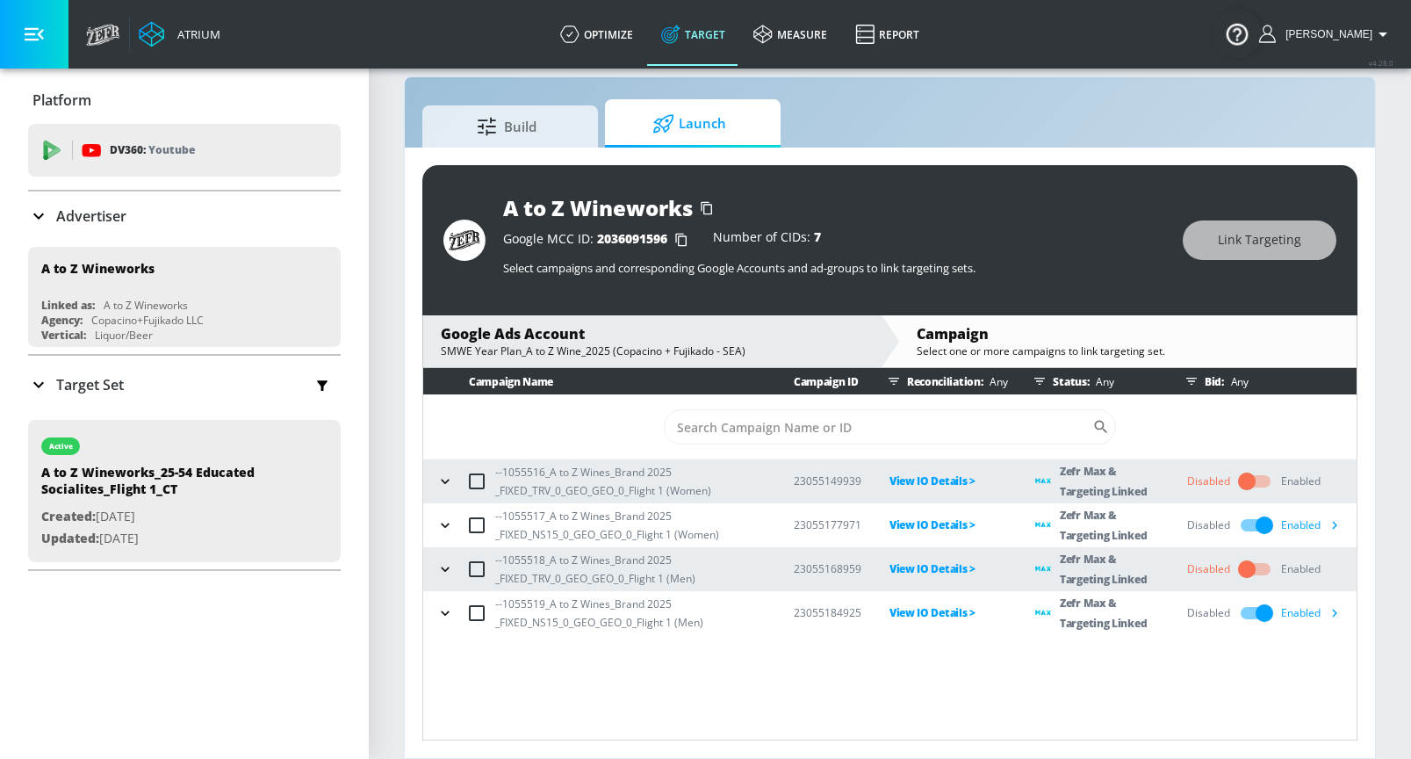
click at [442, 614] on icon "button" at bounding box center [446, 613] width 18 height 18
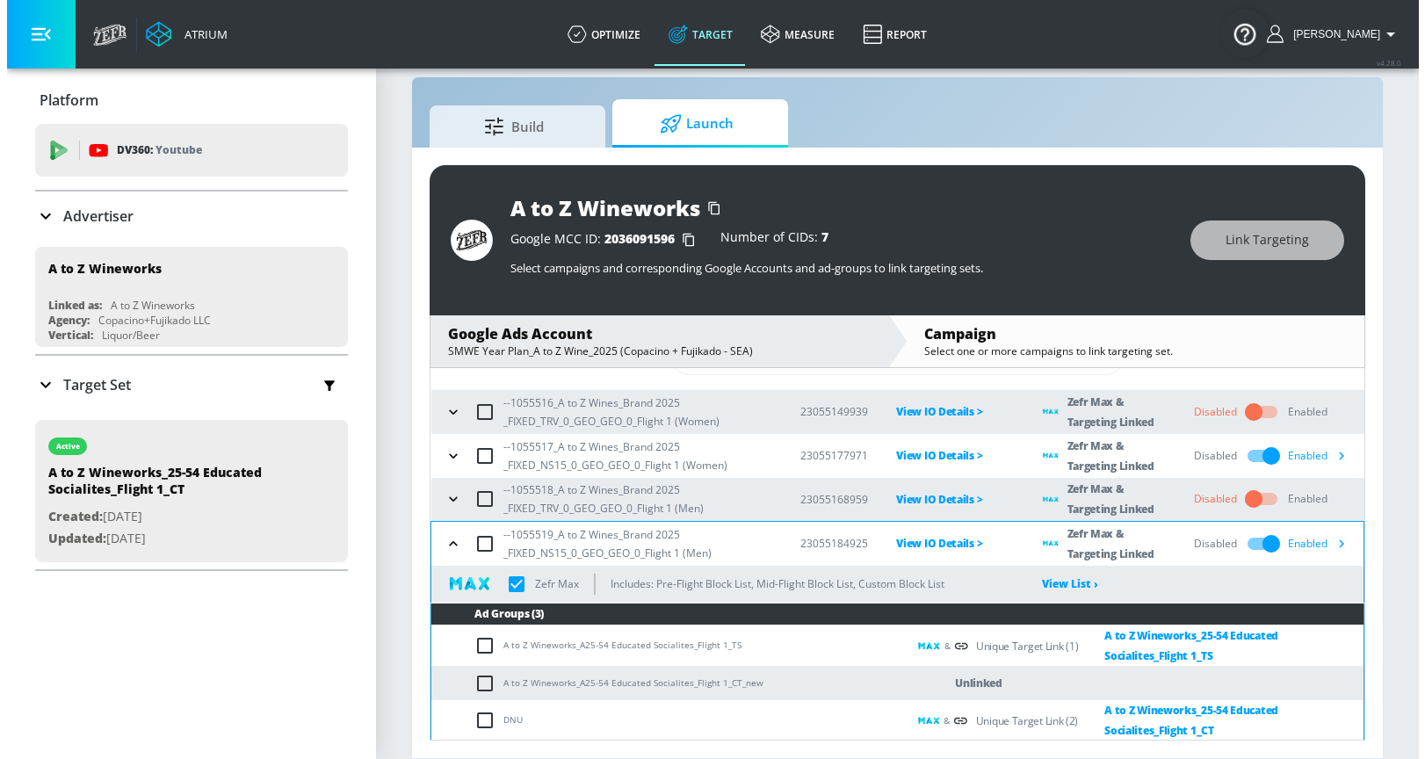
scroll to position [71, 0]
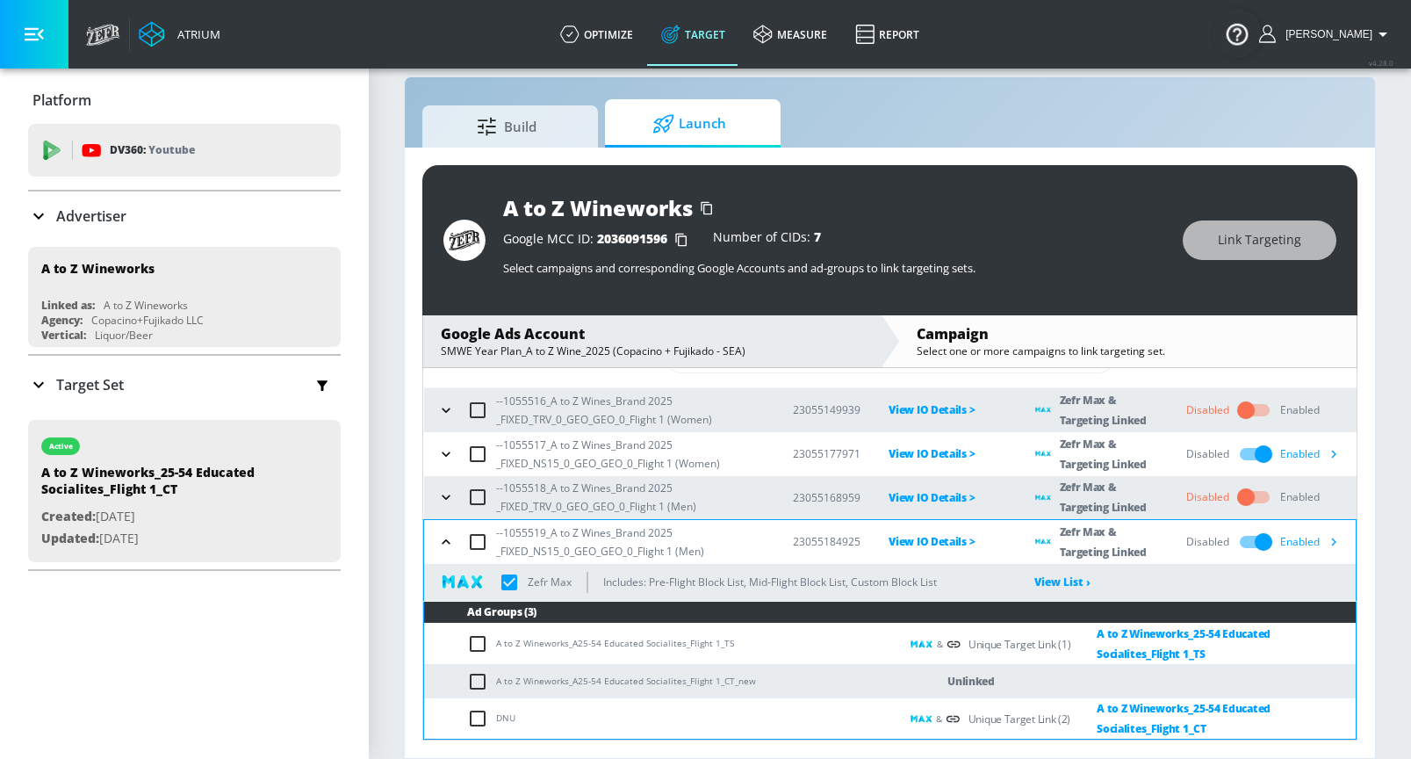
click at [475, 679] on input "checkbox" at bounding box center [481, 681] width 29 height 21
checkbox input "true"
click at [1215, 242] on button "Link Targeting" at bounding box center [1260, 240] width 154 height 40
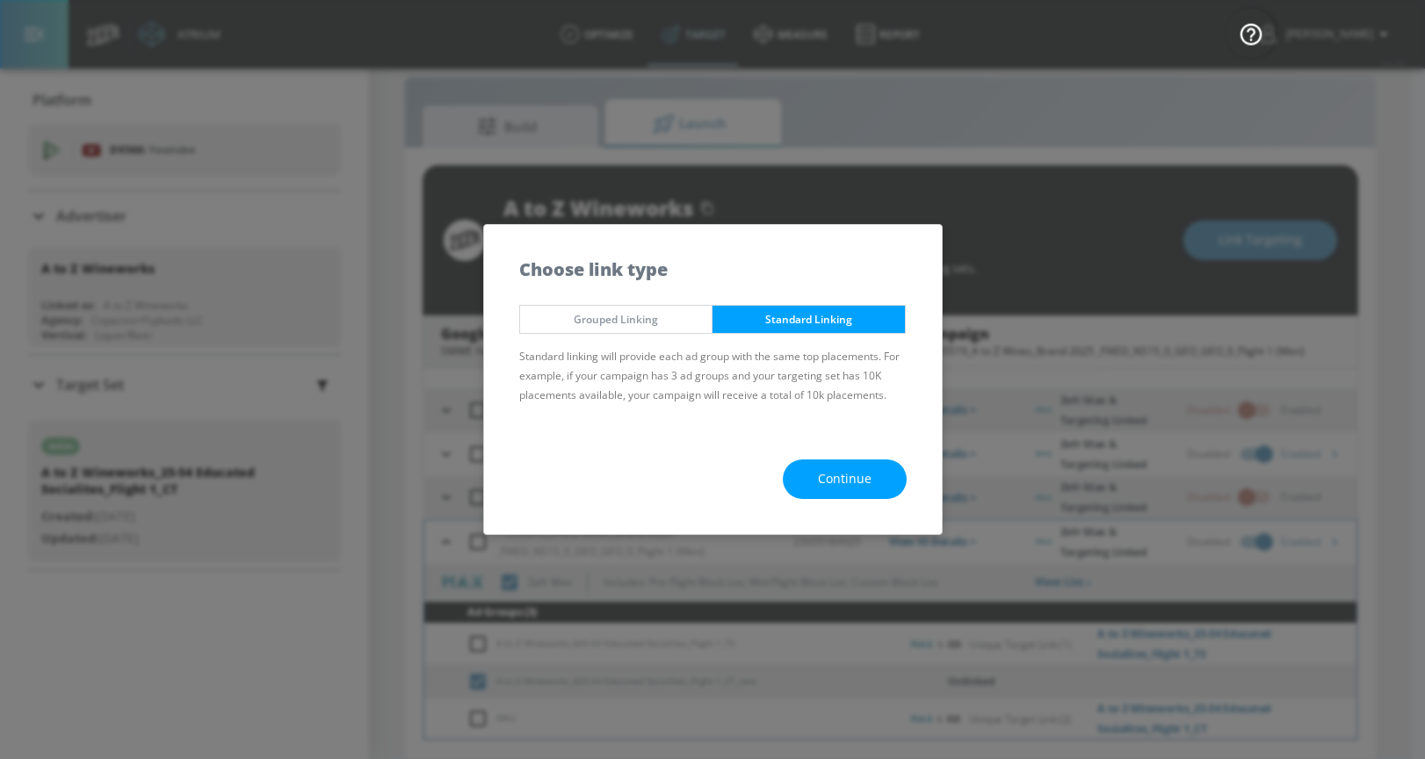
click at [852, 486] on span "Continue" at bounding box center [845, 479] width 54 height 22
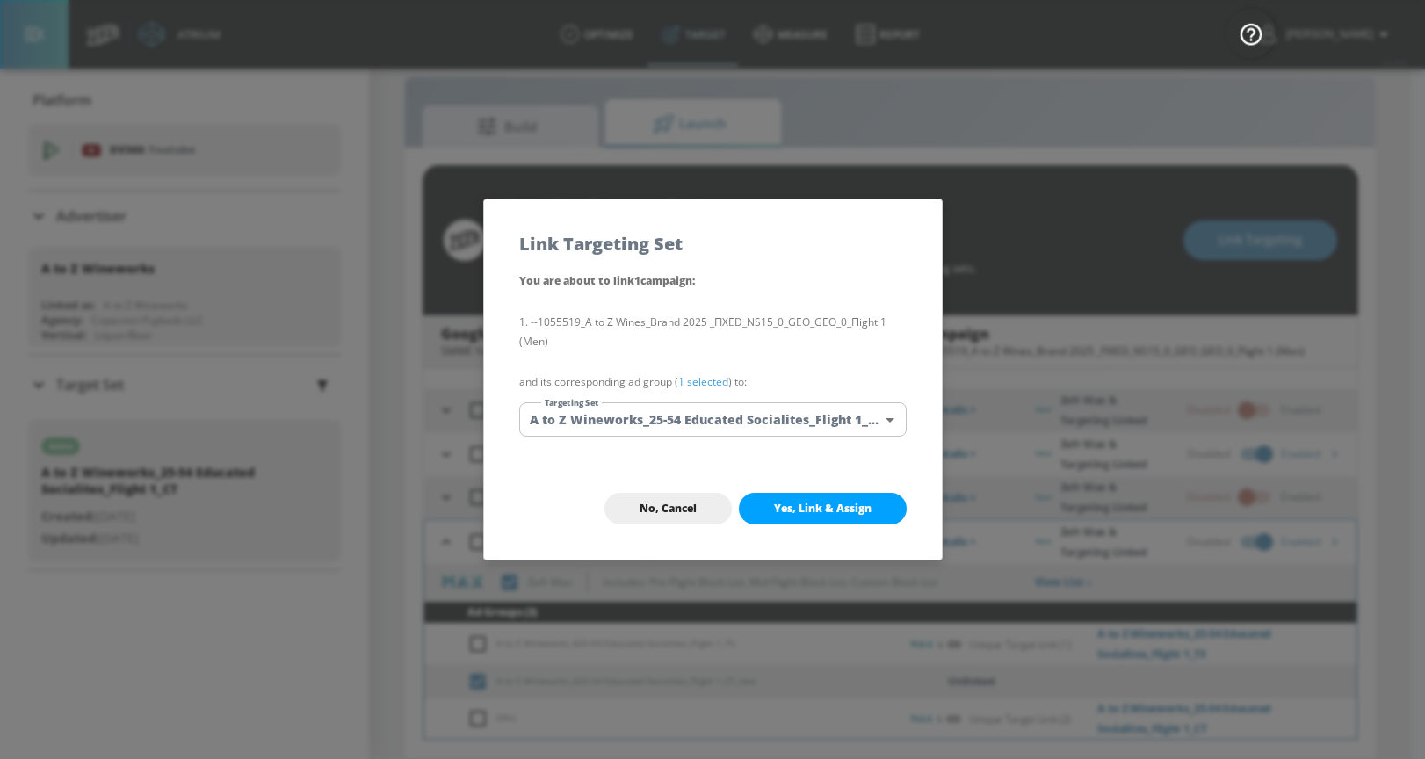
click at [763, 425] on body "Atrium optimize Target measure Report optimize Target measure Report v 4.28.0 […" at bounding box center [712, 367] width 1425 height 784
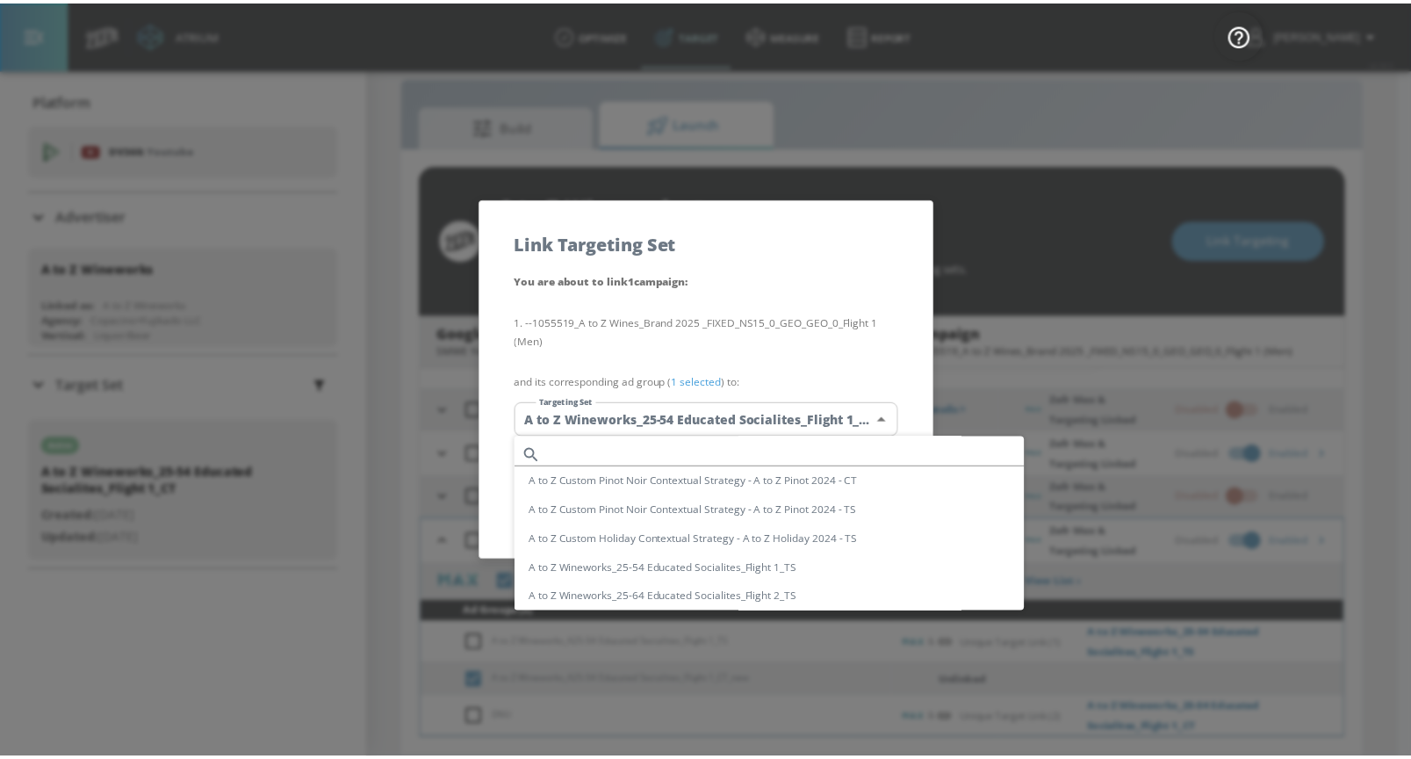
scroll to position [103, 0]
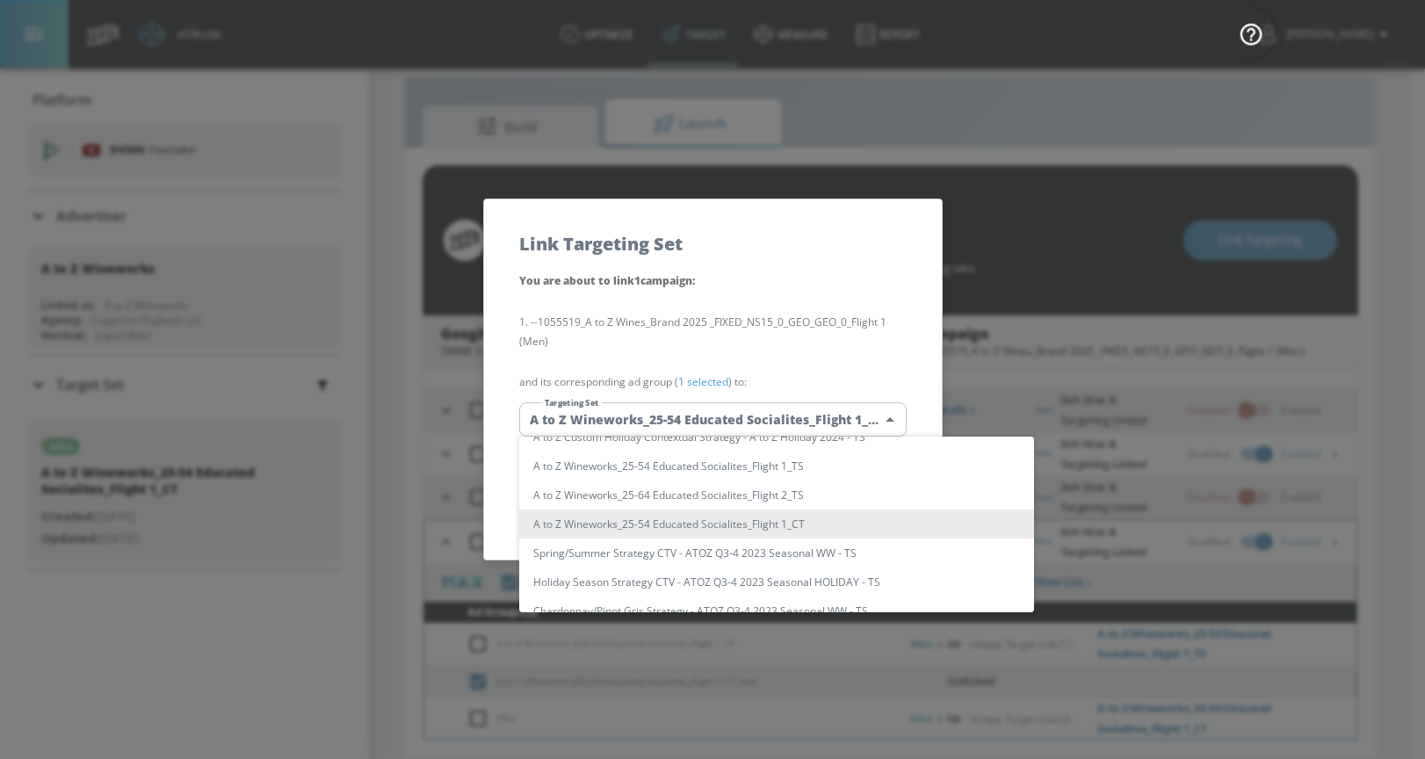
click at [762, 522] on li "A to Z Wineworks_25-54 Educated Socialites_Flight 1_CT" at bounding box center [776, 523] width 515 height 29
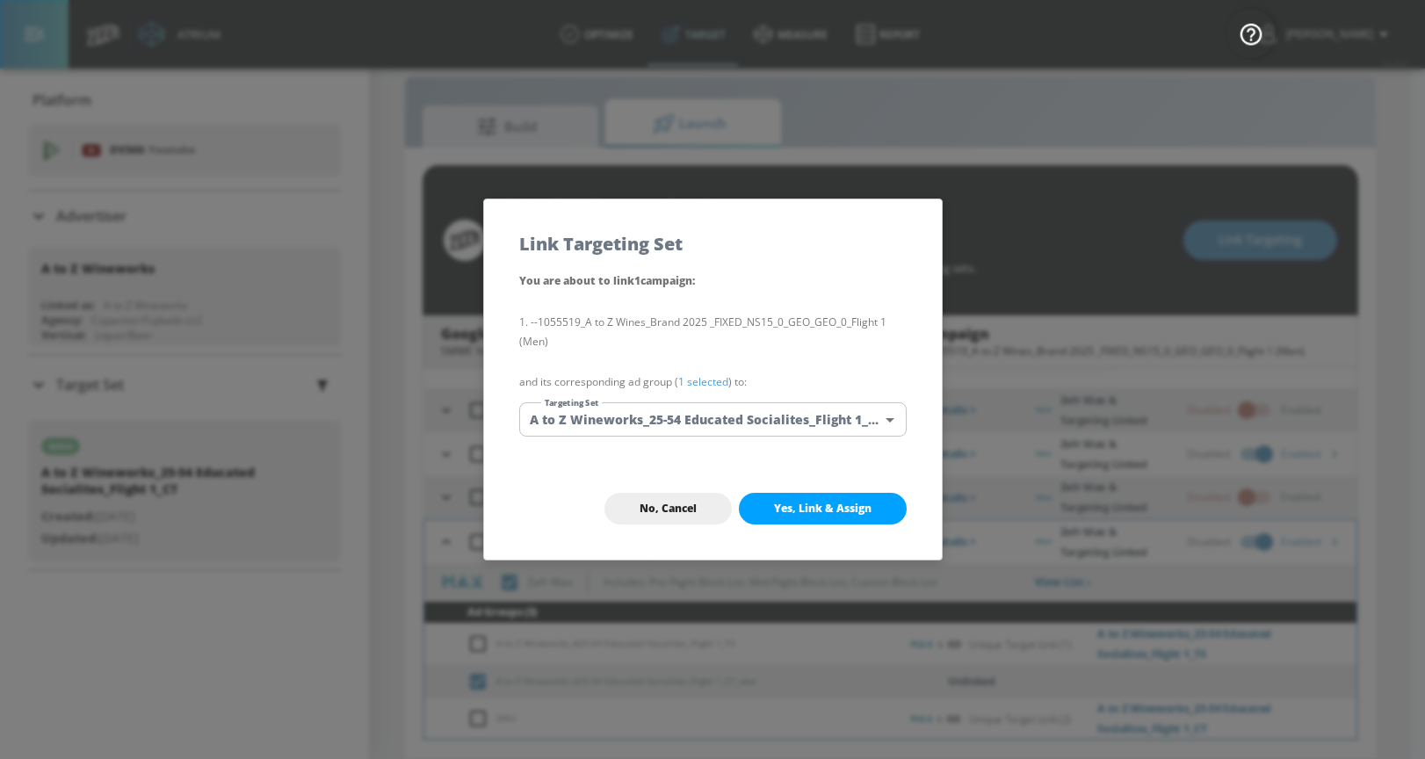
click at [796, 506] on span "Yes, Link & Assign" at bounding box center [822, 509] width 97 height 14
checkbox input "true"
checkbox input "false"
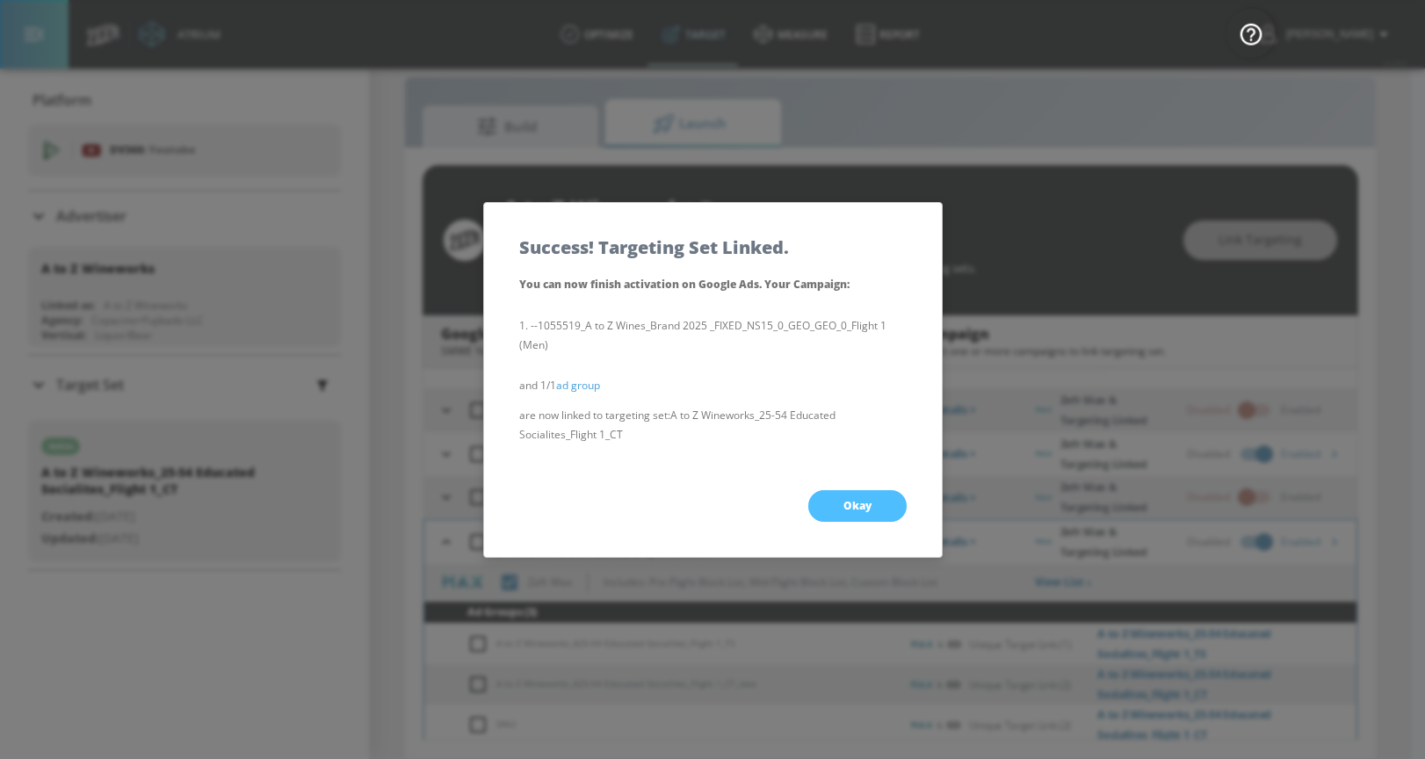
click at [825, 505] on button "Okay" at bounding box center [857, 506] width 98 height 32
checkbox input "true"
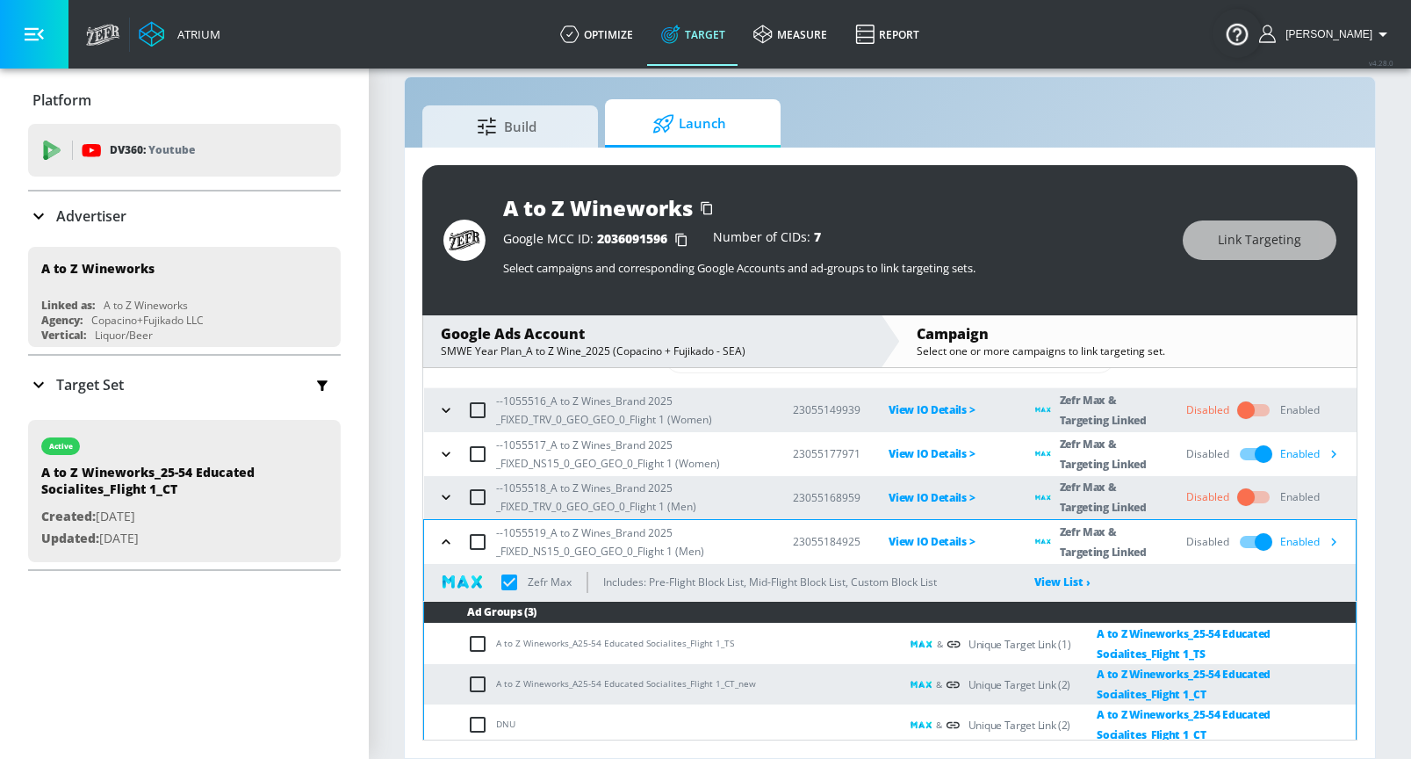
click at [442, 538] on icon "button" at bounding box center [446, 542] width 18 height 18
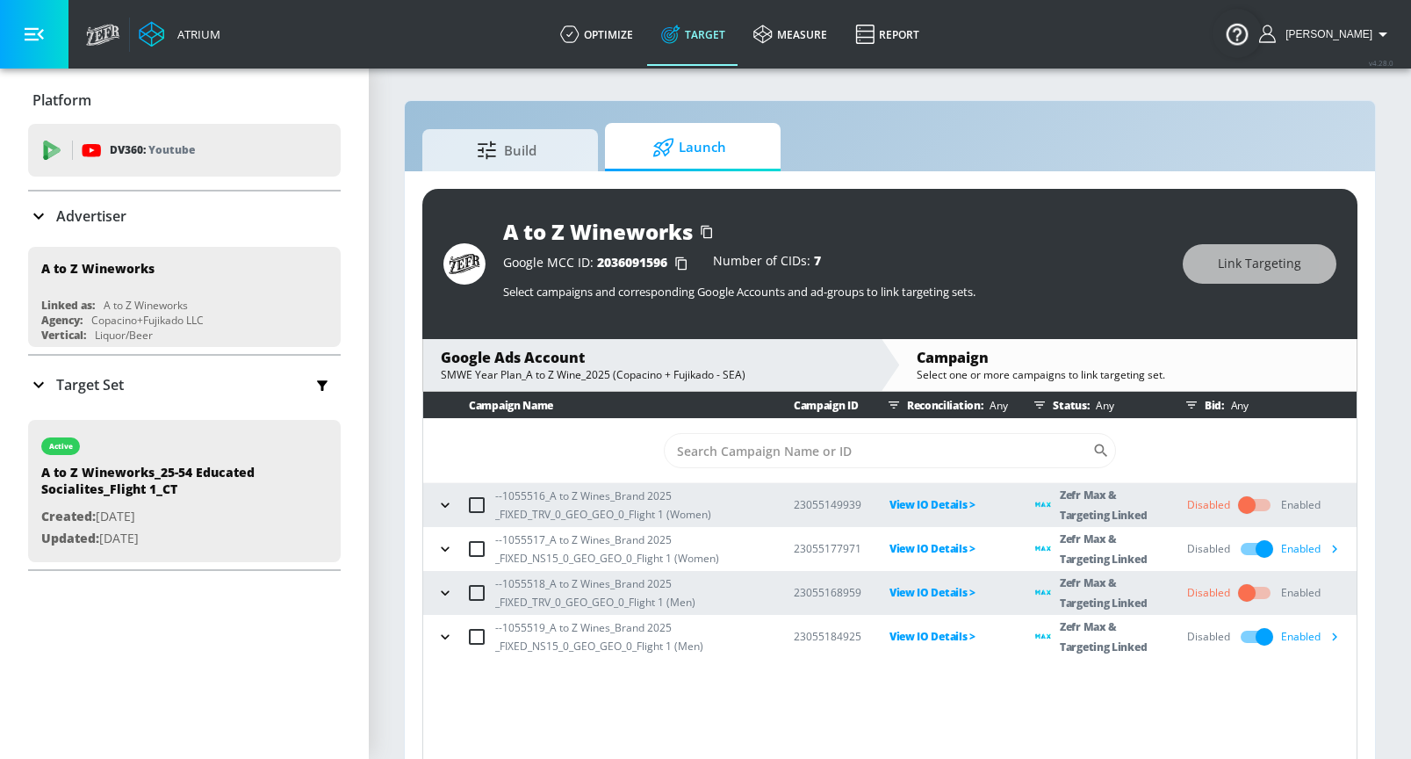
scroll to position [0, 0]
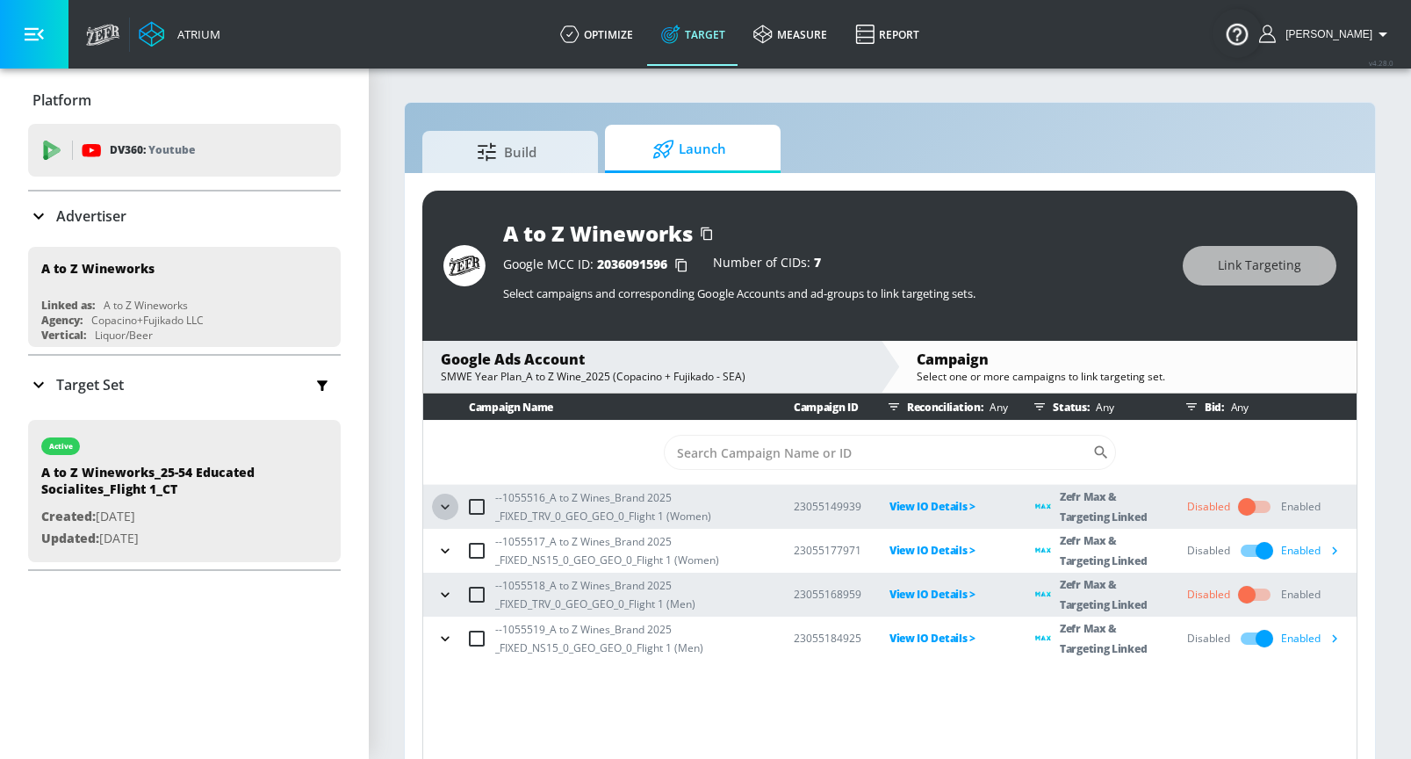
click at [443, 507] on icon "button" at bounding box center [445, 506] width 8 height 4
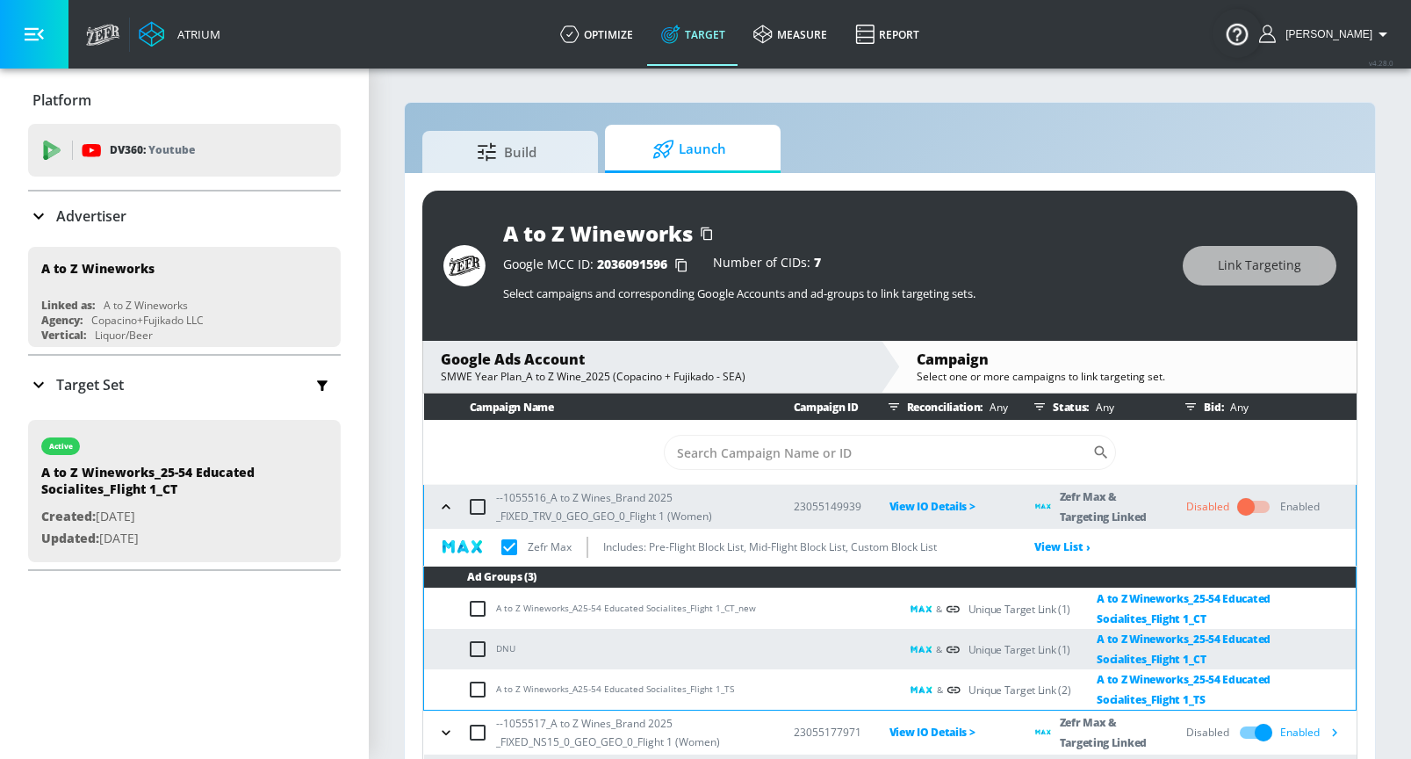
click at [444, 506] on icon "button" at bounding box center [446, 506] width 8 height 4
